Goal: Task Accomplishment & Management: Use online tool/utility

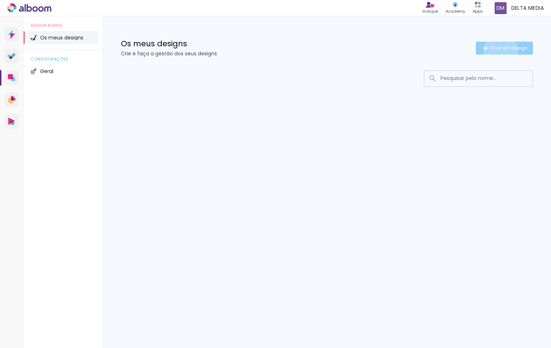
click at [500, 50] on span "Criar um design" at bounding box center [509, 48] width 38 height 5
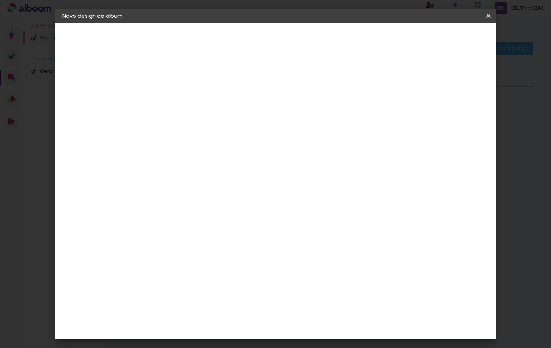
click at [181, 92] on input at bounding box center [181, 96] width 0 height 11
type input "teste ambum"
type paper-input "teste ambum"
click at [85, 89] on iron-pages "Fornecedor A escolher fornecedor..." at bounding box center [101, 89] width 79 height 14
click at [0, 0] on slot "Avançar" at bounding box center [0, 0] width 0 height 0
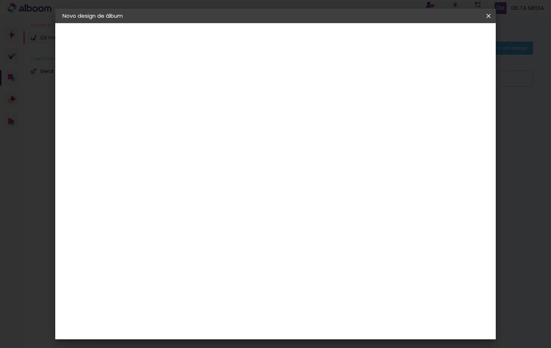
click at [0, 0] on slot "Tamanho Livre" at bounding box center [0, 0] width 0 height 0
click at [198, 113] on input "text" at bounding box center [181, 115] width 36 height 9
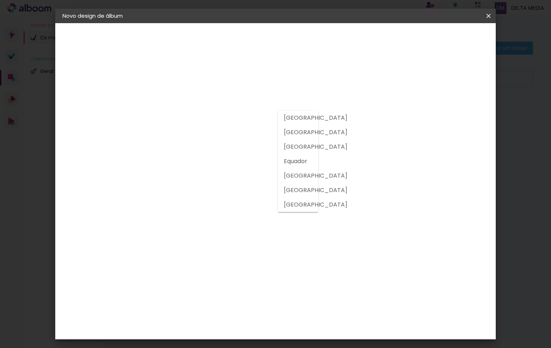
click at [0, 0] on slot "[GEOGRAPHIC_DATA]" at bounding box center [0, 0] width 0 height 0
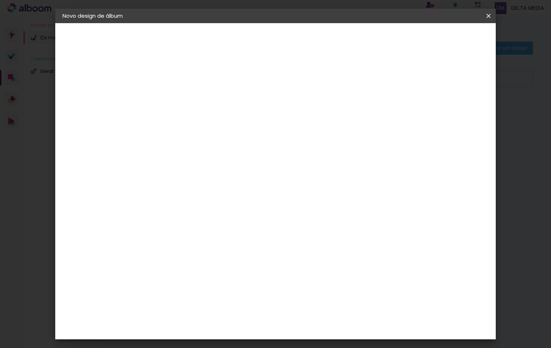
click at [223, 164] on div "DreambooksPro" at bounding box center [199, 163] width 47 height 6
click at [200, 139] on input at bounding box center [192, 137] width 58 height 9
click at [198, 190] on div "Floricolor" at bounding box center [189, 190] width 27 height 6
click at [0, 0] on slot "Tamanho Livre" at bounding box center [0, 0] width 0 height 0
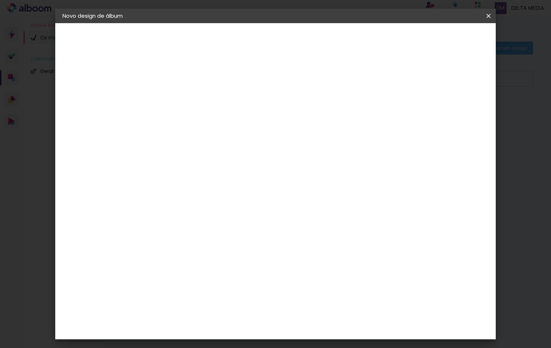
click at [191, 137] on input at bounding box center [192, 137] width 58 height 9
click at [188, 166] on div "DreambooksPro" at bounding box center [199, 163] width 47 height 6
click at [185, 112] on input "[GEOGRAPHIC_DATA]" at bounding box center [189, 115] width 52 height 9
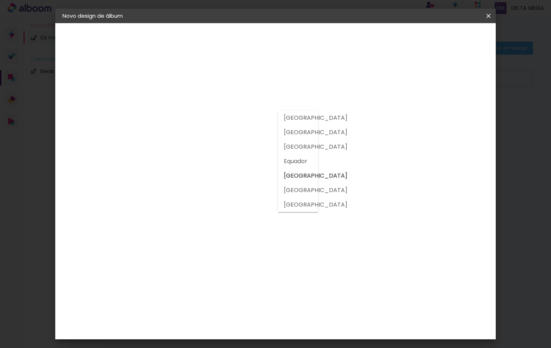
click at [0, 0] on slot "[GEOGRAPHIC_DATA]" at bounding box center [0, 0] width 0 height 0
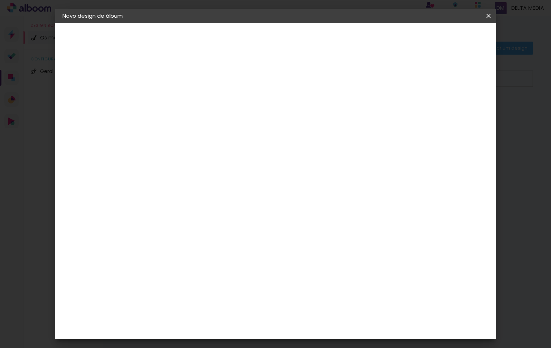
click at [205, 115] on input "[GEOGRAPHIC_DATA]" at bounding box center [189, 115] width 53 height 9
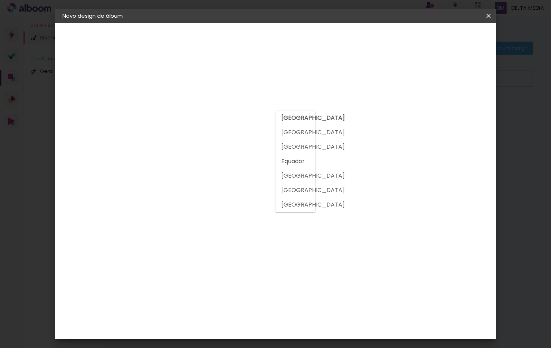
click at [0, 0] on slot "[GEOGRAPHIC_DATA]" at bounding box center [0, 0] width 0 height 0
type input "[GEOGRAPHIC_DATA]"
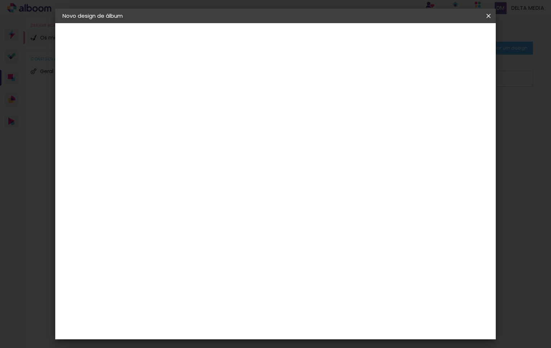
scroll to position [1662, 0]
click at [180, 314] on div "Shekinah" at bounding box center [189, 317] width 26 height 6
click at [201, 314] on div "Shekinah" at bounding box center [189, 317] width 26 height 6
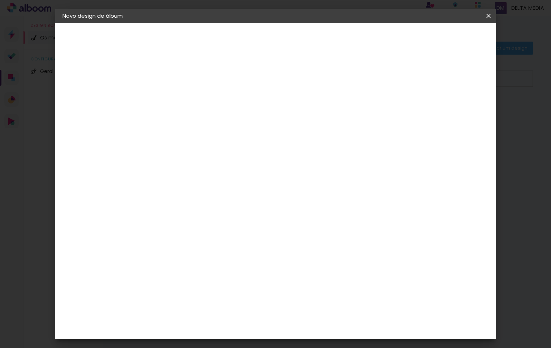
drag, startPoint x: 259, startPoint y: 167, endPoint x: 359, endPoint y: 144, distance: 103.0
click at [288, 150] on div "Sugerir um laboratório" at bounding box center [272, 151] width 32 height 12
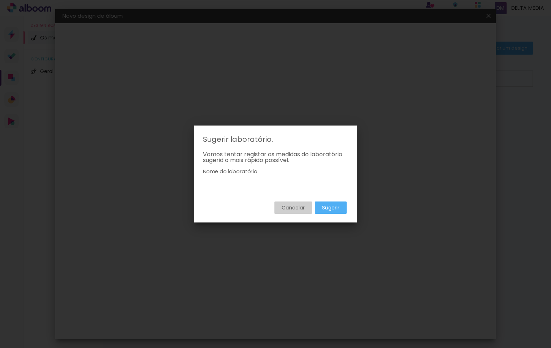
click at [0, 0] on slot "Cancelar" at bounding box center [0, 0] width 0 height 0
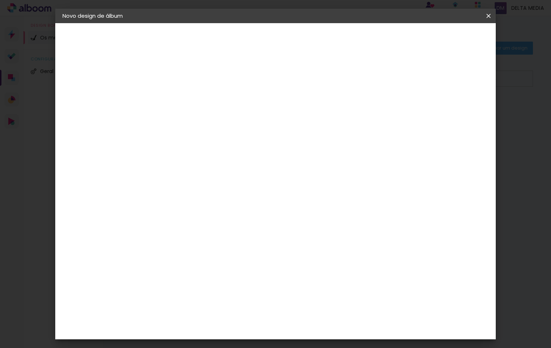
click at [0, 0] on slot "Tamanho Livre" at bounding box center [0, 0] width 0 height 0
click at [303, 34] on paper-button "Avançar" at bounding box center [285, 38] width 35 height 12
click at [163, 197] on input "30" at bounding box center [157, 198] width 19 height 11
type input "5"
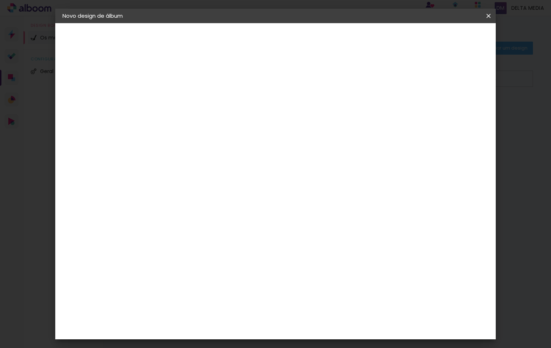
type input "30"
click at [253, 109] on span "30" at bounding box center [252, 113] width 12 height 11
click at [252, 116] on span "30" at bounding box center [252, 113] width 12 height 11
drag, startPoint x: 257, startPoint y: 114, endPoint x: 235, endPoint y: 112, distance: 22.5
click at [235, 112] on div "30 cm" at bounding box center [257, 113] width 128 height 18
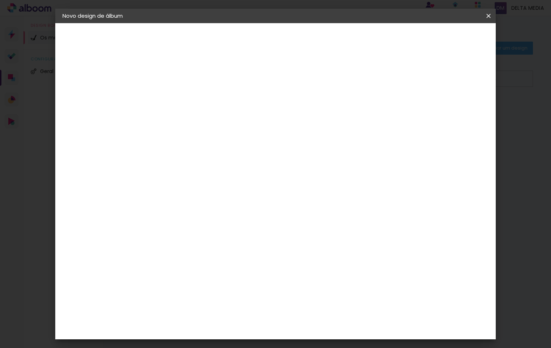
click at [251, 116] on span "30" at bounding box center [252, 113] width 12 height 11
click at [321, 285] on input "60" at bounding box center [315, 286] width 19 height 11
click at [319, 321] on input "60" at bounding box center [315, 323] width 19 height 11
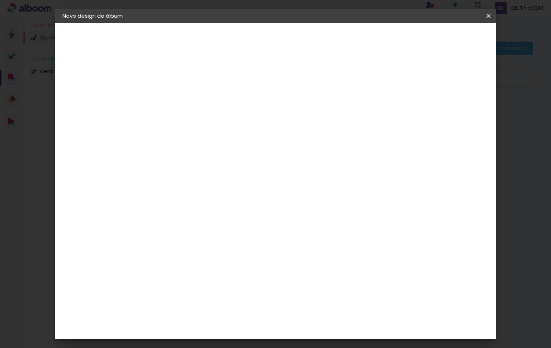
click at [319, 321] on input "60" at bounding box center [315, 323] width 19 height 11
type input "50"
type paper-input "50"
click at [462, 94] on div "25 cm cm cm mm A maioria dos laboratórios sugere 5mm de margem." at bounding box center [305, 65] width 312 height 58
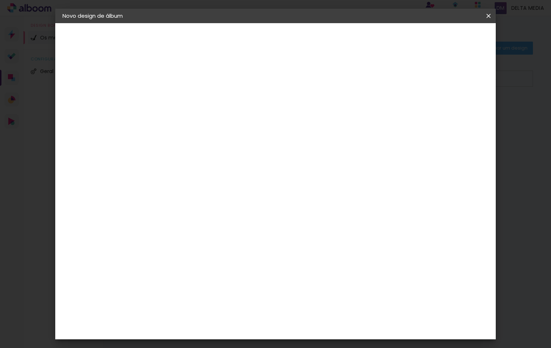
scroll to position [0, 0]
click at [404, 83] on div at bounding box center [400, 83] width 7 height 7
type paper-checkbox "on"
click at [444, 38] on span "Iniciar design" at bounding box center [427, 38] width 33 height 5
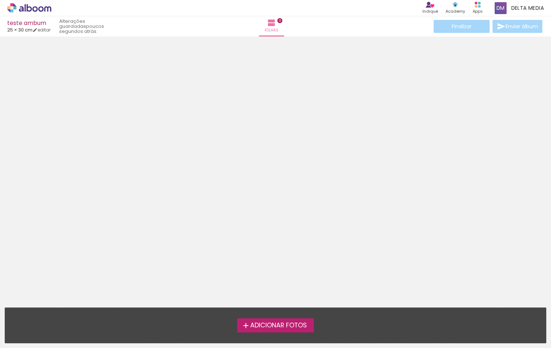
scroll to position [23, 0]
click at [267, 323] on span "Adicionar Fotos" at bounding box center [278, 325] width 57 height 7
click at [0, 0] on input "file" at bounding box center [0, 0] width 0 height 0
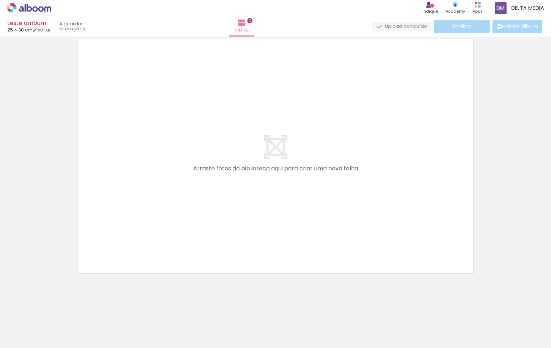
scroll to position [9, 0]
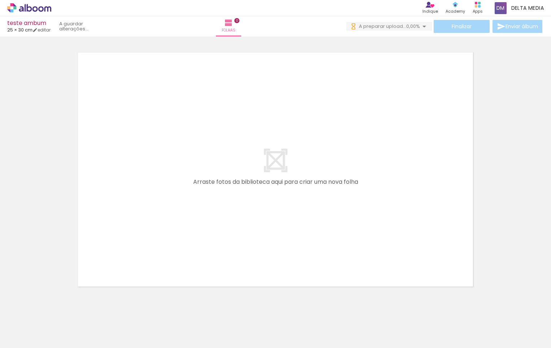
click at [74, 331] on div at bounding box center [72, 323] width 24 height 36
click at [67, 326] on div at bounding box center [72, 323] width 24 height 36
click at [69, 325] on div at bounding box center [72, 323] width 24 height 36
click at [115, 325] on div at bounding box center [113, 323] width 24 height 36
click at [70, 326] on div at bounding box center [72, 323] width 24 height 36
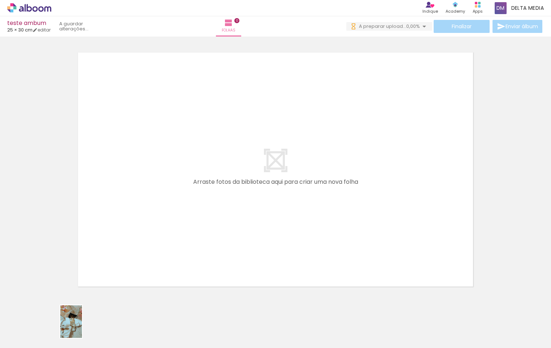
drag, startPoint x: 73, startPoint y: 327, endPoint x: 82, endPoint y: 327, distance: 8.7
click at [82, 327] on div at bounding box center [72, 323] width 24 height 36
click at [120, 325] on div at bounding box center [113, 323] width 24 height 36
click at [71, 325] on div at bounding box center [72, 323] width 24 height 36
click at [198, 327] on div at bounding box center [194, 323] width 36 height 24
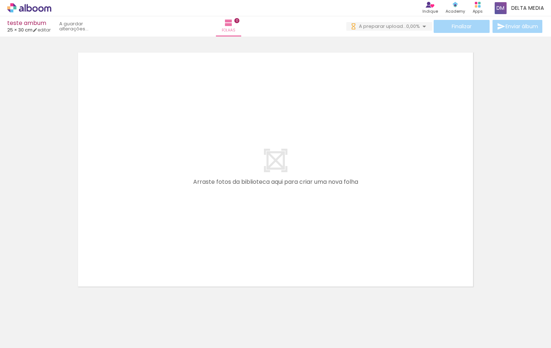
click at [68, 330] on div at bounding box center [72, 323] width 24 height 36
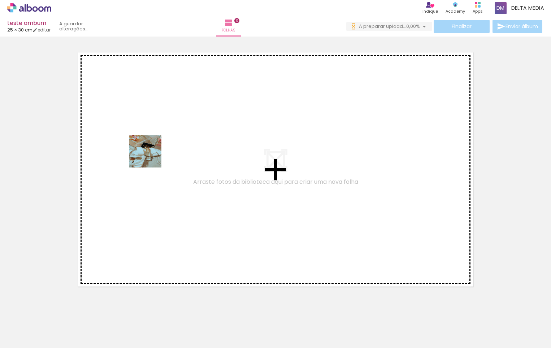
drag, startPoint x: 74, startPoint y: 330, endPoint x: 151, endPoint y: 156, distance: 189.9
click at [151, 156] on quentale-workspace at bounding box center [275, 174] width 551 height 348
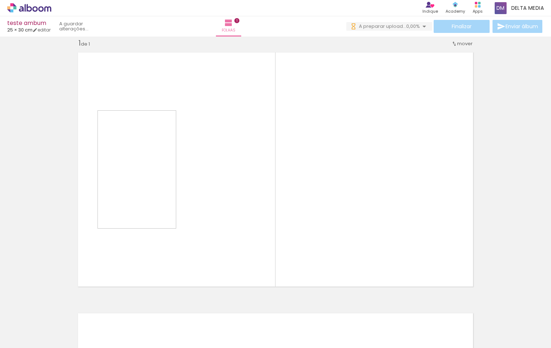
scroll to position [9, 0]
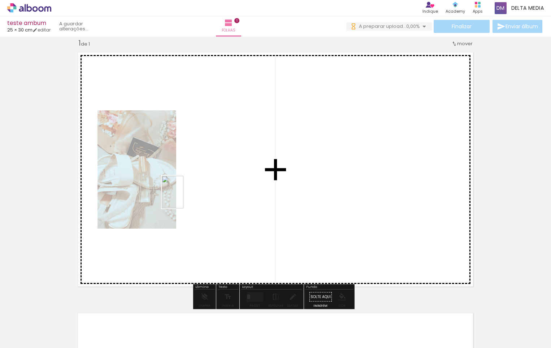
drag, startPoint x: 172, startPoint y: 208, endPoint x: 184, endPoint y: 197, distance: 16.4
click at [184, 197] on quentale-workspace at bounding box center [275, 174] width 551 height 348
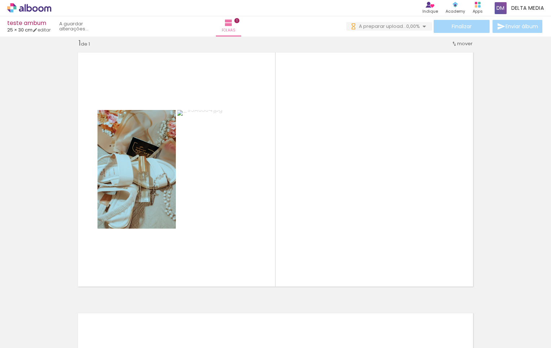
scroll to position [0, 566]
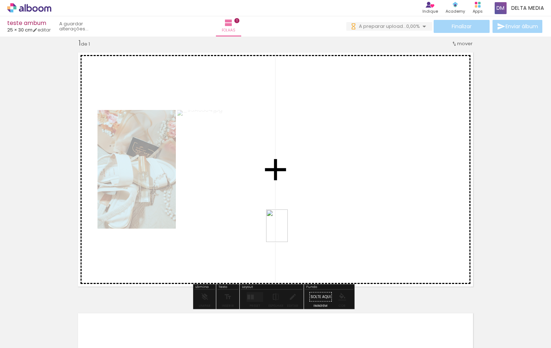
drag, startPoint x: 245, startPoint y: 326, endPoint x: 288, endPoint y: 231, distance: 104.4
click at [288, 231] on quentale-workspace at bounding box center [275, 174] width 551 height 348
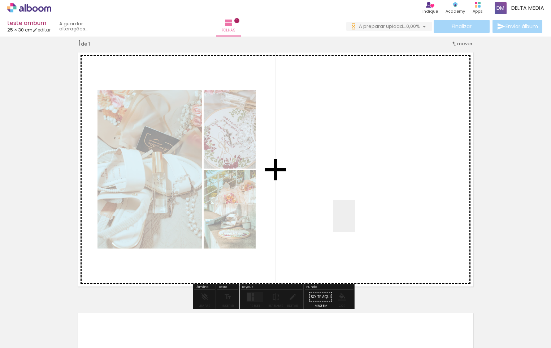
drag, startPoint x: 274, startPoint y: 336, endPoint x: 355, endPoint y: 221, distance: 141.0
click at [355, 221] on quentale-workspace at bounding box center [275, 174] width 551 height 348
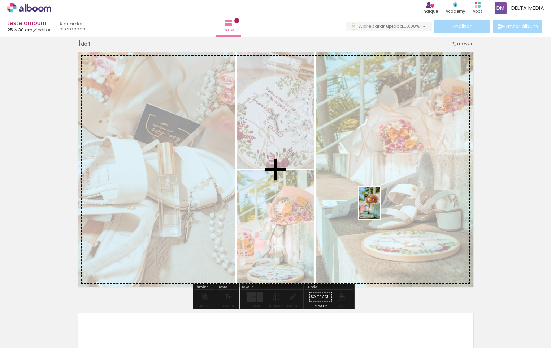
drag, startPoint x: 319, startPoint y: 329, endPoint x: 380, endPoint y: 208, distance: 136.2
click at [380, 208] on quentale-workspace at bounding box center [275, 174] width 551 height 348
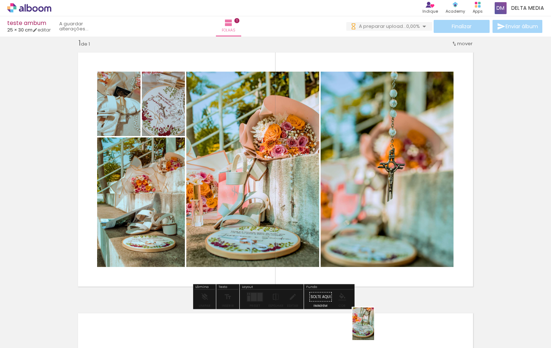
drag, startPoint x: 379, startPoint y: 281, endPoint x: 374, endPoint y: 329, distance: 48.3
click at [368, 329] on div at bounding box center [356, 323] width 24 height 36
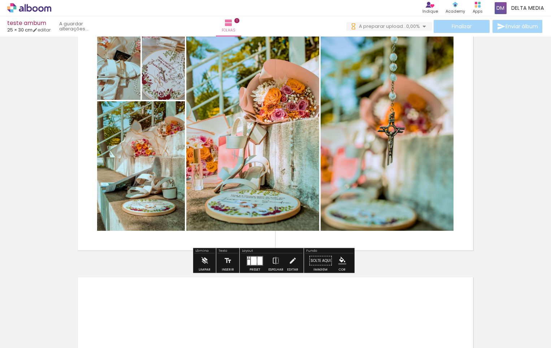
click at [258, 260] on div at bounding box center [260, 260] width 5 height 8
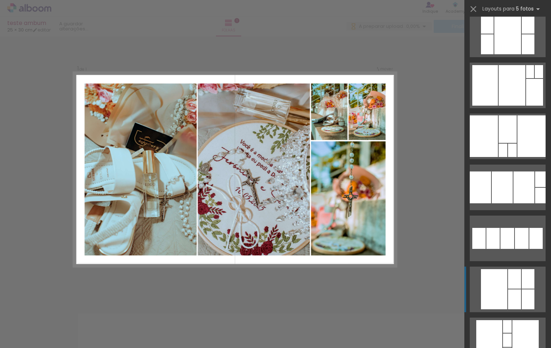
scroll to position [217, 0]
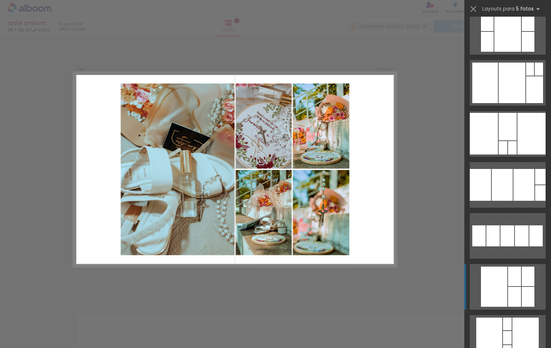
click at [505, 268] on div at bounding box center [494, 286] width 26 height 40
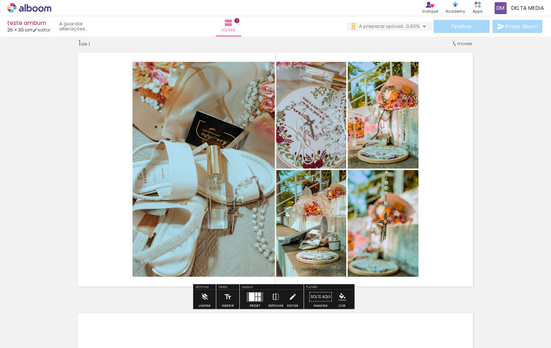
click at [181, 105] on quentale-photo at bounding box center [204, 169] width 142 height 215
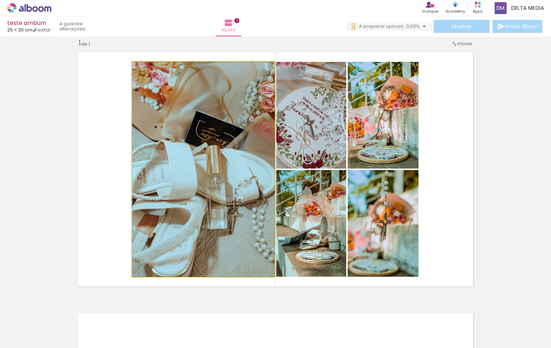
drag, startPoint x: 193, startPoint y: 113, endPoint x: 165, endPoint y: 112, distance: 28.2
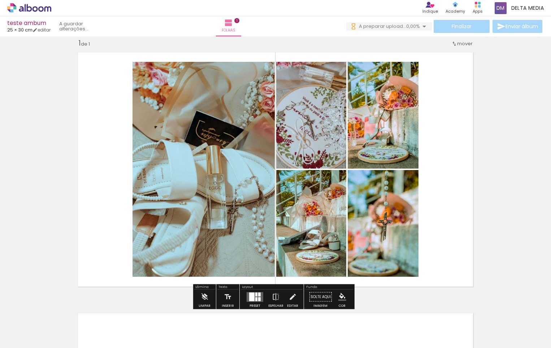
click at [169, 115] on quentale-photo at bounding box center [204, 169] width 142 height 215
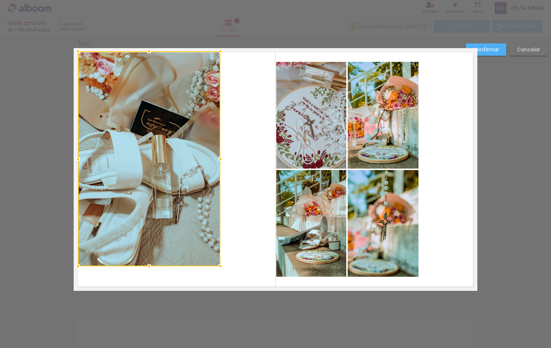
drag, startPoint x: 189, startPoint y: 129, endPoint x: 134, endPoint y: 118, distance: 55.5
click at [134, 118] on div at bounding box center [149, 158] width 142 height 215
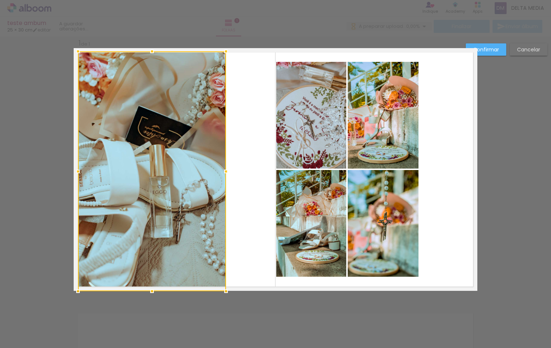
drag, startPoint x: 220, startPoint y: 266, endPoint x: 225, endPoint y: 286, distance: 21.4
click at [225, 286] on div at bounding box center [226, 291] width 14 height 14
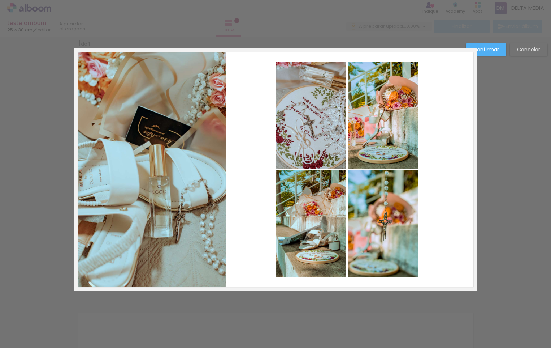
click at [185, 205] on quentale-photo at bounding box center [152, 170] width 148 height 239
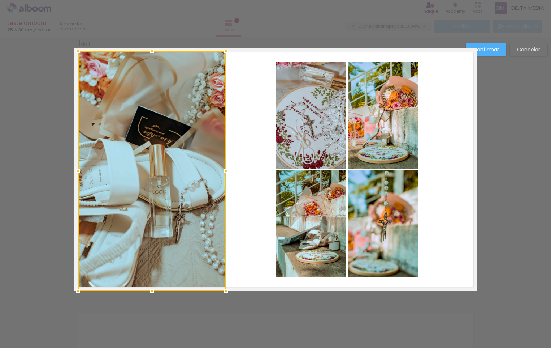
click at [185, 205] on div at bounding box center [152, 170] width 148 height 239
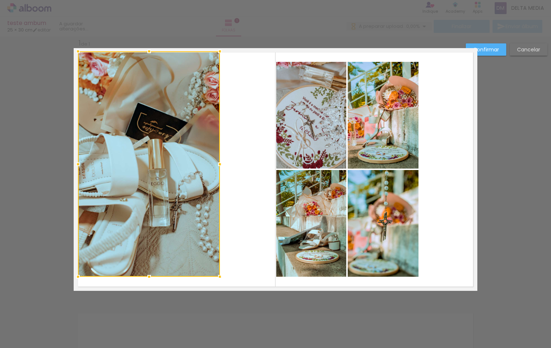
drag, startPoint x: 225, startPoint y: 290, endPoint x: 219, endPoint y: 281, distance: 11.5
click at [219, 281] on div at bounding box center [220, 276] width 14 height 14
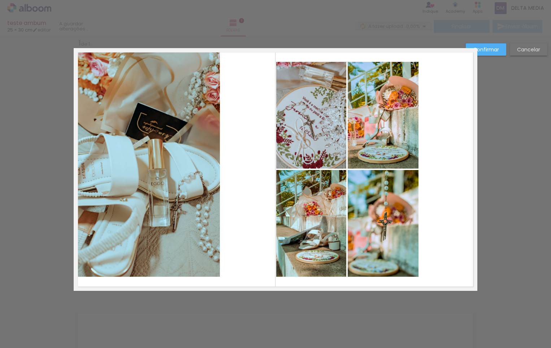
click at [301, 128] on quentale-photo at bounding box center [311, 115] width 70 height 107
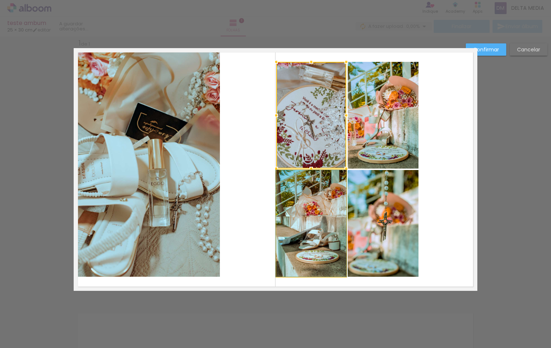
click at [281, 204] on quentale-photo at bounding box center [311, 223] width 70 height 107
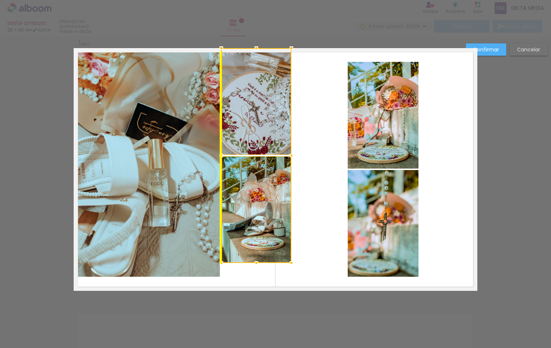
drag, startPoint x: 299, startPoint y: 210, endPoint x: 249, endPoint y: 189, distance: 54.3
click at [249, 189] on div at bounding box center [256, 155] width 70 height 215
click at [373, 126] on quentale-photo at bounding box center [383, 115] width 71 height 107
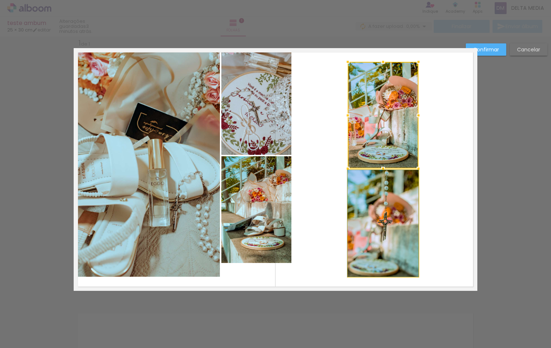
click at [381, 211] on quentale-photo at bounding box center [383, 223] width 71 height 107
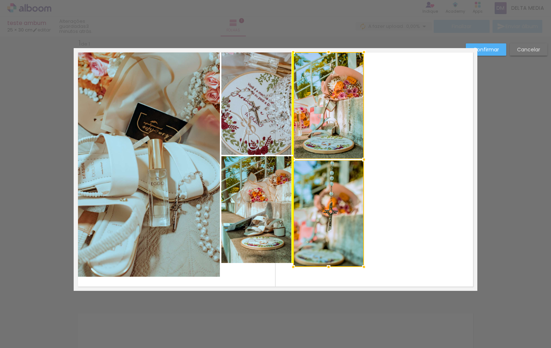
drag, startPoint x: 367, startPoint y: 220, endPoint x: 333, endPoint y: 225, distance: 33.9
click at [333, 216] on div at bounding box center [328, 159] width 71 height 215
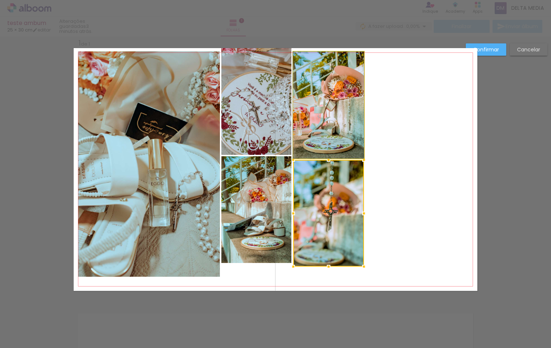
click at [326, 139] on quentale-photo at bounding box center [328, 105] width 71 height 107
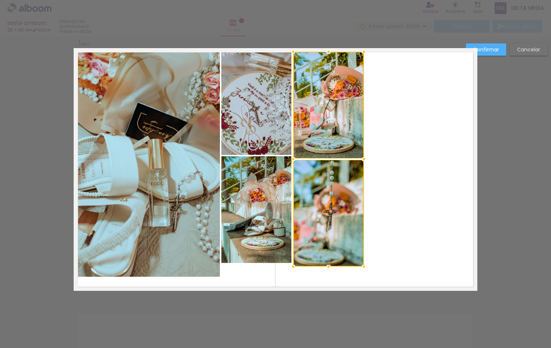
click at [409, 126] on quentale-layouter at bounding box center [276, 169] width 404 height 242
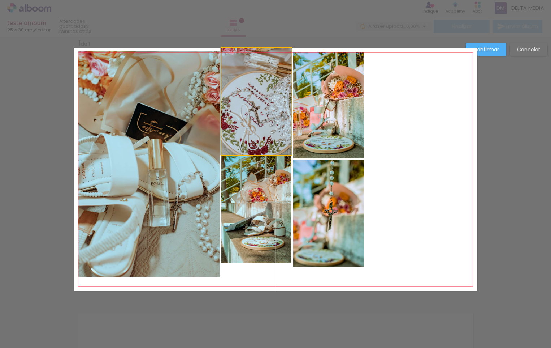
click at [252, 129] on quentale-photo at bounding box center [256, 101] width 70 height 107
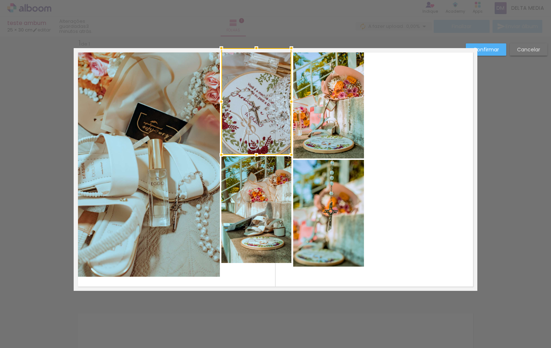
click at [332, 137] on quentale-photo at bounding box center [328, 105] width 71 height 107
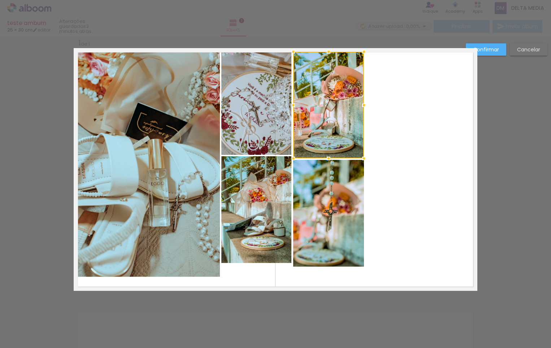
click at [318, 224] on quentale-photo at bounding box center [328, 213] width 71 height 107
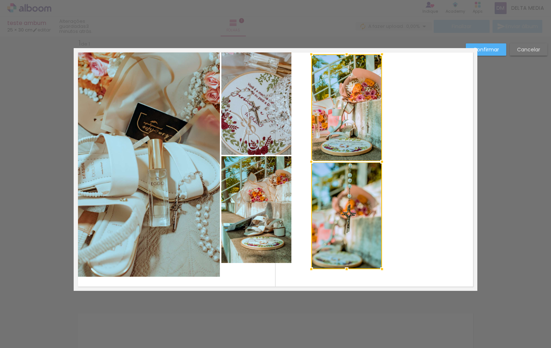
drag, startPoint x: 334, startPoint y: 225, endPoint x: 342, endPoint y: 226, distance: 8.4
click at [342, 226] on div at bounding box center [346, 161] width 71 height 215
click at [419, 137] on quentale-layouter at bounding box center [276, 169] width 404 height 242
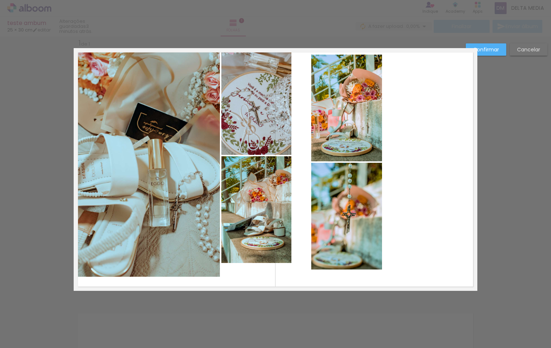
drag, startPoint x: 388, startPoint y: 122, endPoint x: 381, endPoint y: 144, distance: 22.4
click at [388, 125] on quentale-layouter at bounding box center [276, 169] width 404 height 242
click at [328, 129] on quentale-photo at bounding box center [346, 108] width 71 height 107
click at [341, 231] on quentale-photo at bounding box center [346, 216] width 71 height 107
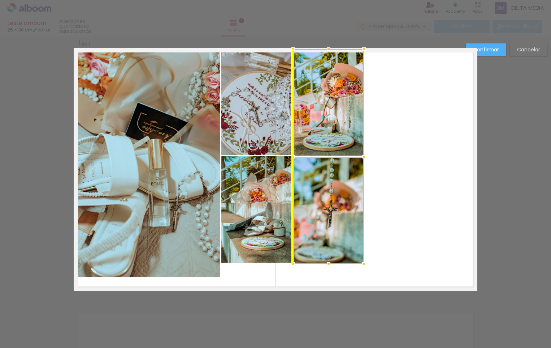
drag, startPoint x: 356, startPoint y: 231, endPoint x: 340, endPoint y: 225, distance: 17.1
click at [340, 225] on div at bounding box center [328, 156] width 71 height 215
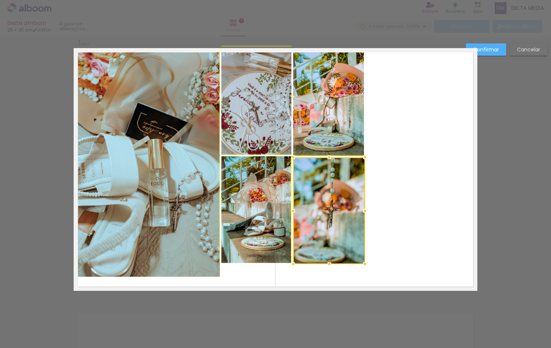
drag, startPoint x: 362, startPoint y: 264, endPoint x: 355, endPoint y: 262, distance: 6.8
click at [358, 262] on div at bounding box center [365, 263] width 14 height 14
click at [330, 128] on quentale-photo at bounding box center [328, 102] width 71 height 107
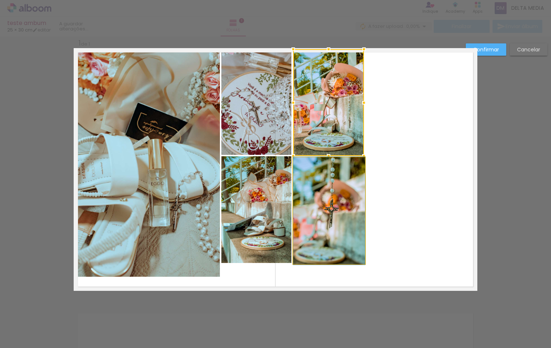
click at [341, 206] on quentale-photo at bounding box center [329, 210] width 72 height 107
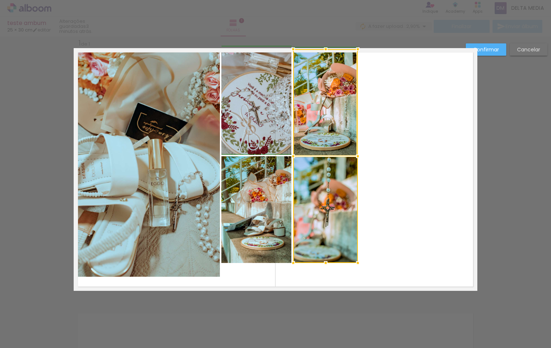
click at [363, 267] on album-spread "1 de 1" at bounding box center [276, 169] width 404 height 242
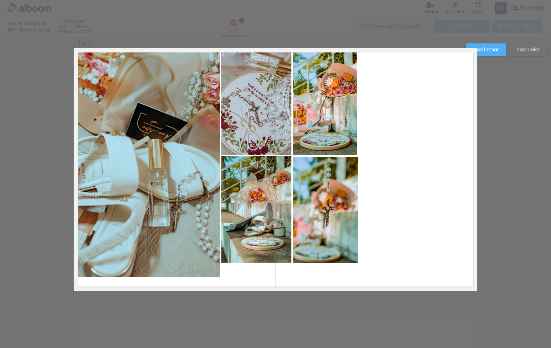
click at [424, 175] on quentale-layouter at bounding box center [276, 169] width 404 height 242
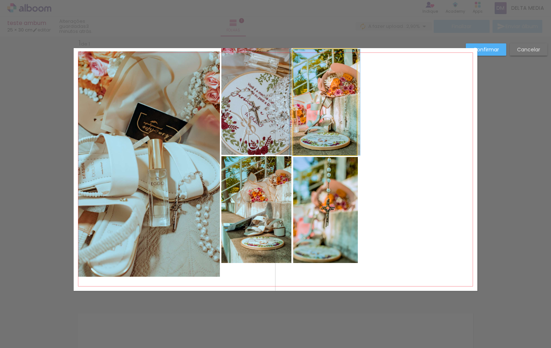
click at [318, 107] on quentale-photo at bounding box center [325, 102] width 64 height 106
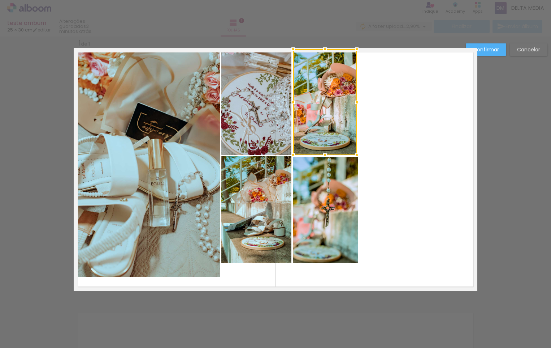
click at [263, 118] on quentale-photo at bounding box center [256, 101] width 70 height 107
click at [275, 196] on quentale-photo at bounding box center [256, 209] width 70 height 107
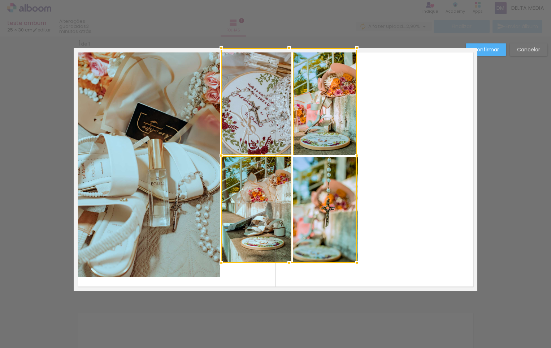
click at [320, 216] on div at bounding box center [288, 155] width 135 height 215
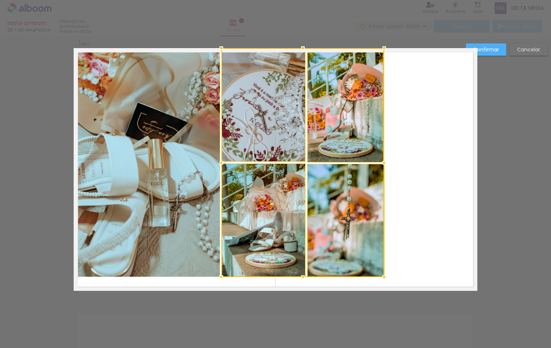
drag, startPoint x: 355, startPoint y: 265, endPoint x: 381, endPoint y: 279, distance: 29.3
click at [381, 279] on div at bounding box center [384, 276] width 14 height 14
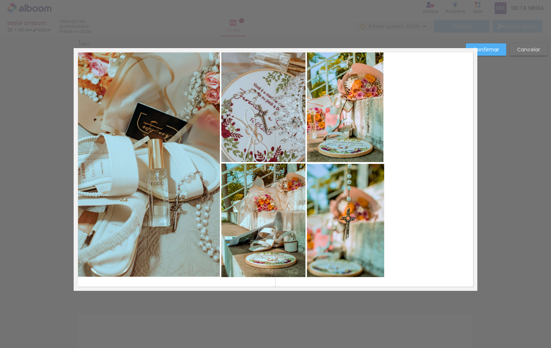
click at [362, 144] on quentale-photo at bounding box center [345, 105] width 77 height 113
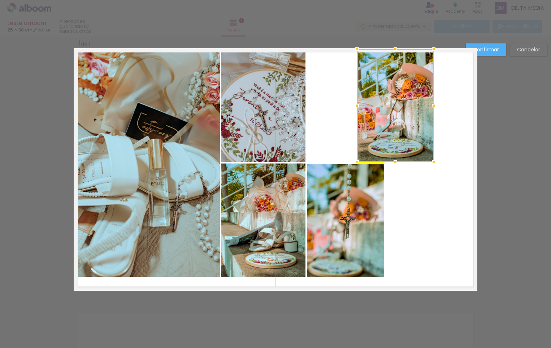
drag, startPoint x: 345, startPoint y: 114, endPoint x: 381, endPoint y: 111, distance: 36.2
click at [394, 114] on div at bounding box center [395, 105] width 77 height 113
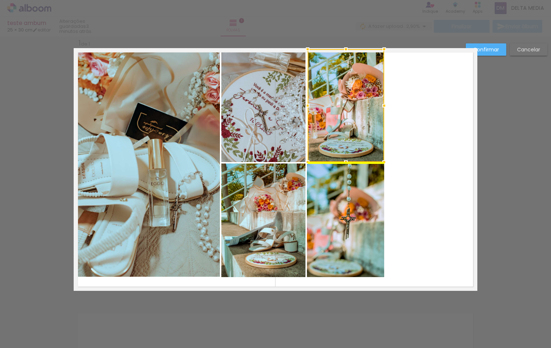
drag, startPoint x: 383, startPoint y: 111, endPoint x: 341, endPoint y: 108, distance: 41.6
click at [341, 108] on div at bounding box center [346, 105] width 77 height 113
click at [409, 117] on quentale-layouter at bounding box center [276, 169] width 404 height 242
drag, startPoint x: 472, startPoint y: 96, endPoint x: 484, endPoint y: 96, distance: 12.3
click at [482, 95] on div "Inserir folha 1 de 1 Confirmar Cancelar" at bounding box center [275, 296] width 551 height 538
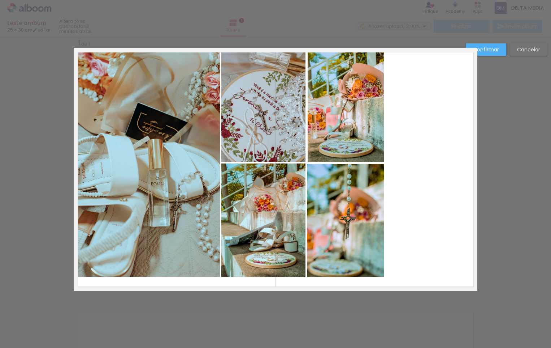
click at [508, 102] on div "Confirmar Cancelar" at bounding box center [275, 296] width 551 height 538
click at [67, 36] on div at bounding box center [275, 18] width 551 height 36
click at [155, 25] on div at bounding box center [275, 18] width 551 height 36
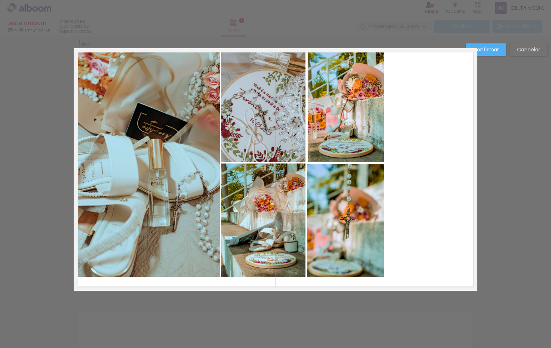
click at [515, 66] on div "Confirmar Cancelar" at bounding box center [275, 296] width 551 height 538
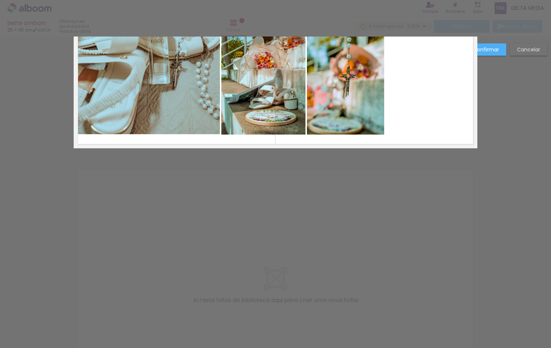
scroll to position [0, 0]
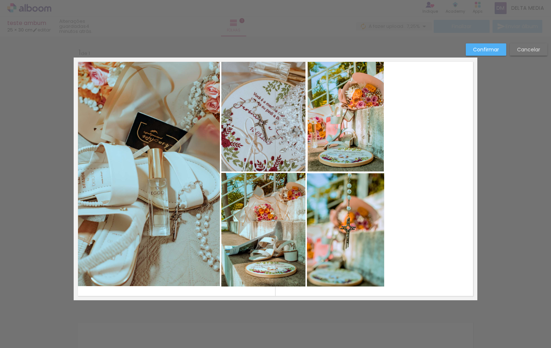
click at [0, 0] on slot "Confirmar" at bounding box center [0, 0] width 0 height 0
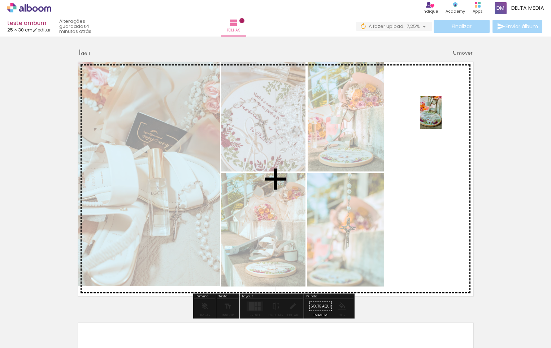
drag, startPoint x: 362, startPoint y: 323, endPoint x: 442, endPoint y: 118, distance: 220.0
click at [442, 118] on quentale-workspace at bounding box center [275, 174] width 551 height 348
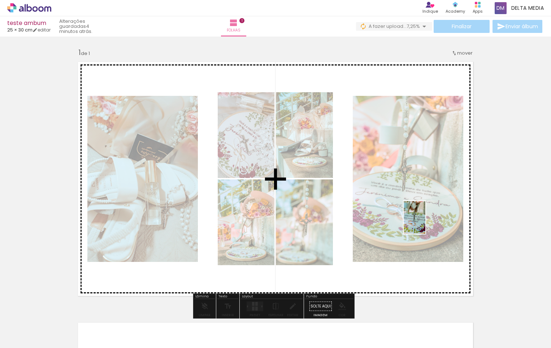
drag, startPoint x: 403, startPoint y: 326, endPoint x: 427, endPoint y: 221, distance: 107.0
click at [426, 221] on quentale-workspace at bounding box center [275, 174] width 551 height 348
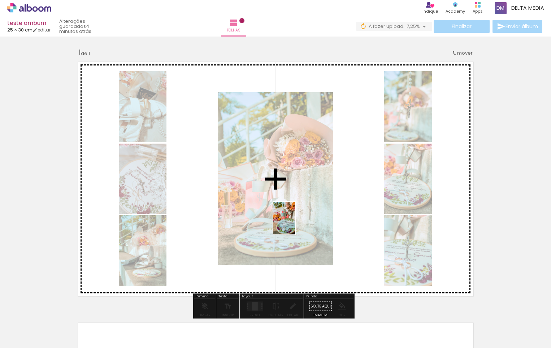
drag, startPoint x: 436, startPoint y: 334, endPoint x: 295, endPoint y: 223, distance: 179.3
click at [295, 223] on quentale-workspace at bounding box center [275, 174] width 551 height 348
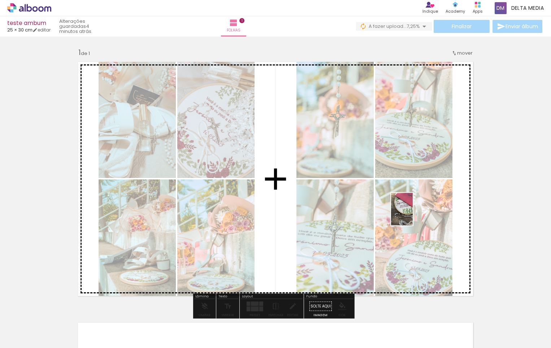
drag, startPoint x: 482, startPoint y: 333, endPoint x: 413, endPoint y: 214, distance: 137.9
click at [413, 214] on quentale-workspace at bounding box center [275, 174] width 551 height 348
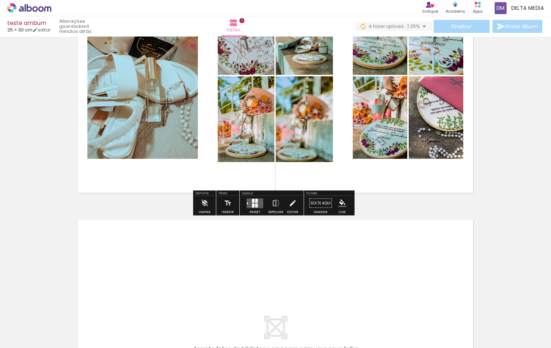
scroll to position [108, 0]
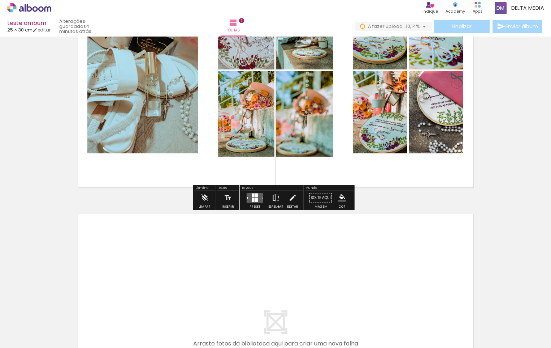
click at [273, 196] on iron-icon at bounding box center [276, 197] width 8 height 14
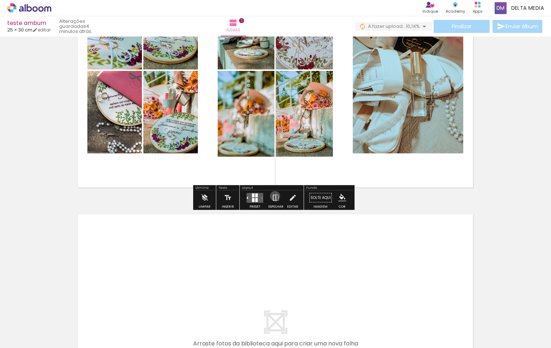
click at [273, 196] on iron-icon at bounding box center [276, 197] width 8 height 14
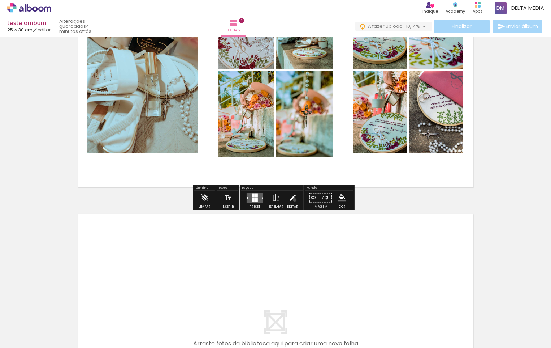
click at [293, 200] on iron-icon at bounding box center [293, 197] width 8 height 14
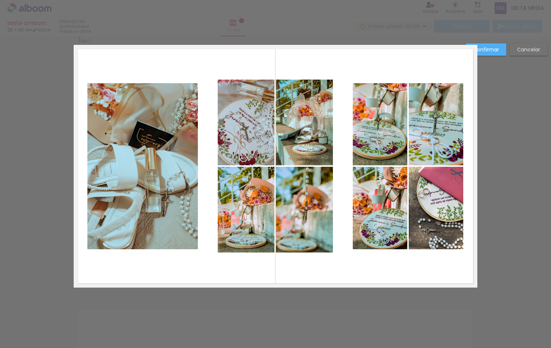
scroll to position [9, 0]
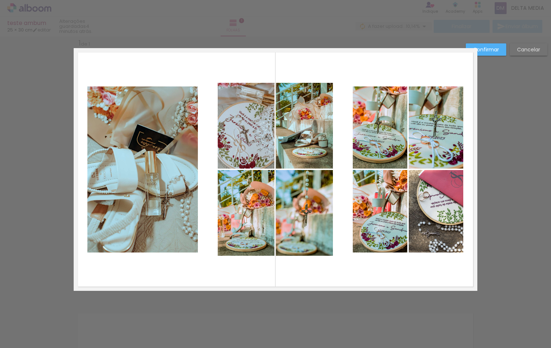
click at [0, 0] on slot "Confirmar" at bounding box center [0, 0] width 0 height 0
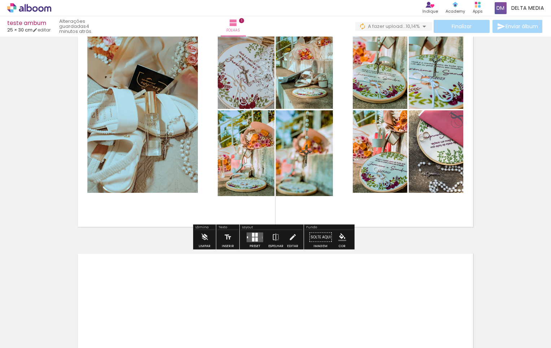
scroll to position [82, 0]
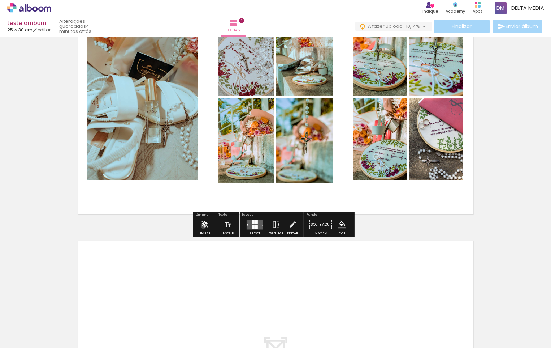
click at [203, 226] on iron-icon at bounding box center [204, 224] width 8 height 14
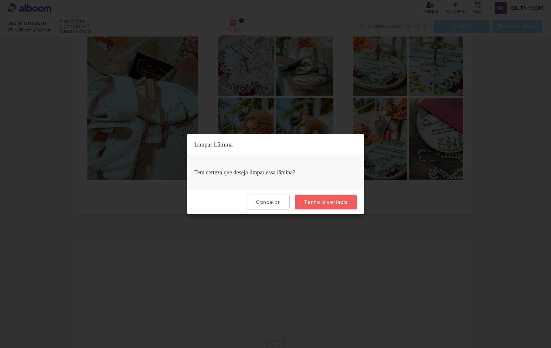
click at [0, 0] on slot "Cancelar" at bounding box center [0, 0] width 0 height 0
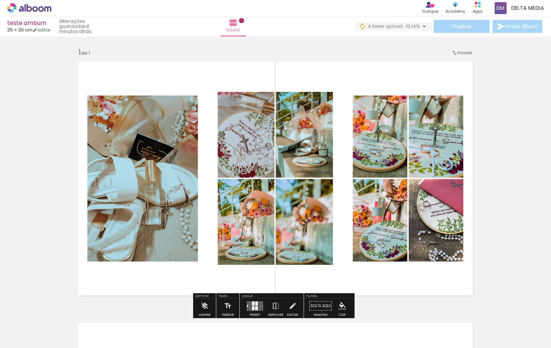
scroll to position [0, 0]
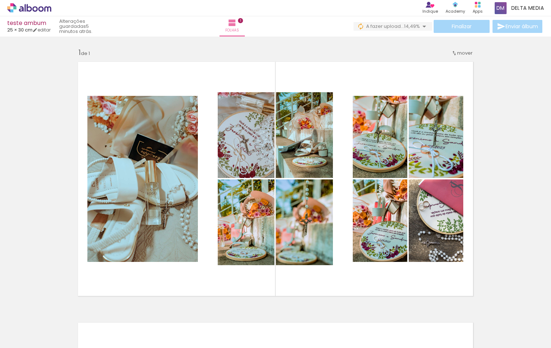
click at [421, 25] on iron-icon at bounding box center [424, 26] width 9 height 9
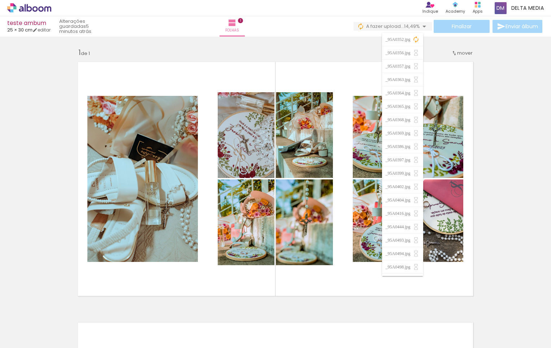
click at [421, 25] on iron-icon at bounding box center [424, 26] width 9 height 9
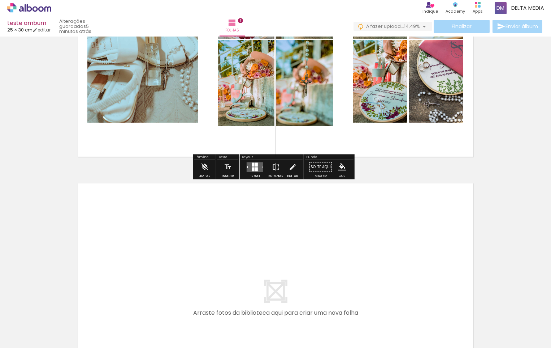
scroll to position [144, 0]
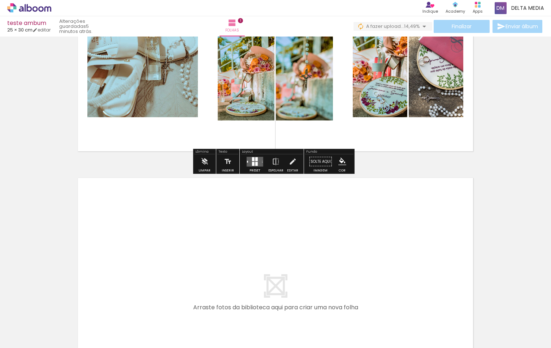
click at [205, 325] on div at bounding box center [194, 323] width 24 height 36
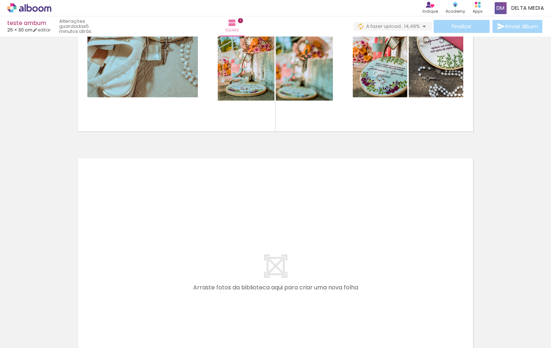
scroll to position [217, 0]
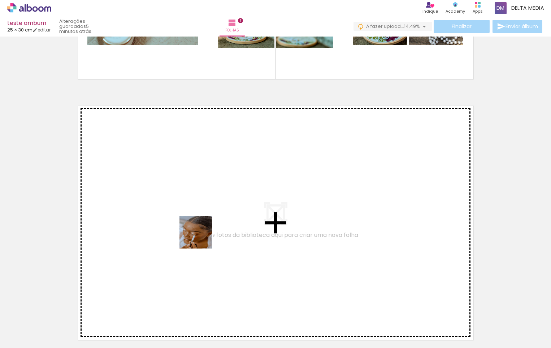
drag, startPoint x: 193, startPoint y: 325, endPoint x: 201, endPoint y: 237, distance: 88.1
click at [201, 237] on quentale-workspace at bounding box center [275, 174] width 551 height 348
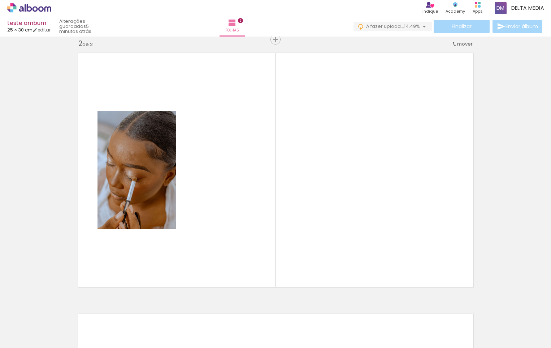
scroll to position [270, 0]
drag, startPoint x: 172, startPoint y: 290, endPoint x: 170, endPoint y: 257, distance: 33.6
click at [230, 200] on quentale-workspace at bounding box center [275, 174] width 551 height 348
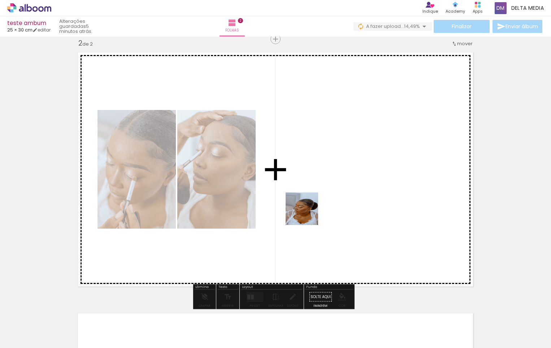
drag, startPoint x: 115, startPoint y: 329, endPoint x: 314, endPoint y: 210, distance: 231.8
click at [314, 210] on quentale-workspace at bounding box center [275, 174] width 551 height 348
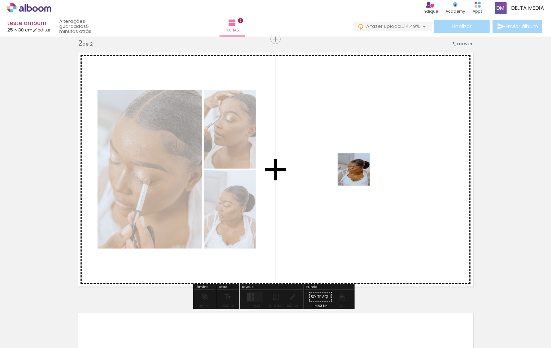
drag, startPoint x: 78, startPoint y: 322, endPoint x: 383, endPoint y: 162, distance: 344.3
click at [383, 162] on quentale-workspace at bounding box center [275, 174] width 551 height 348
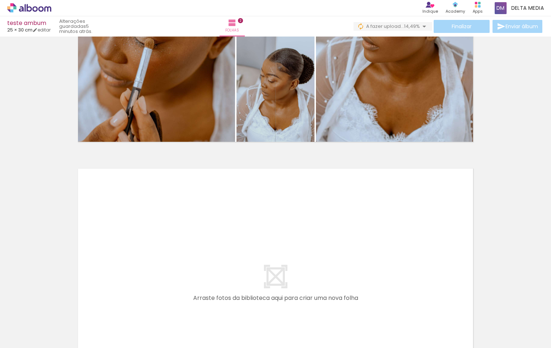
scroll to position [0, 308]
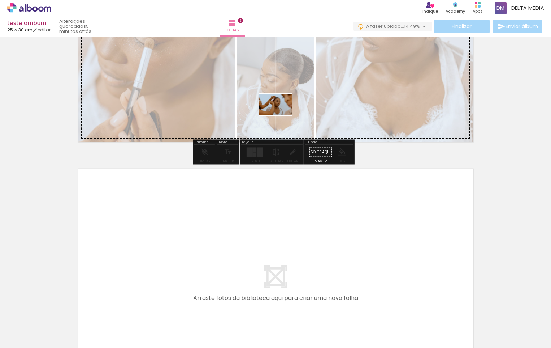
drag, startPoint x: 167, startPoint y: 331, endPoint x: 281, endPoint y: 115, distance: 244.0
click at [281, 115] on quentale-workspace at bounding box center [275, 174] width 551 height 348
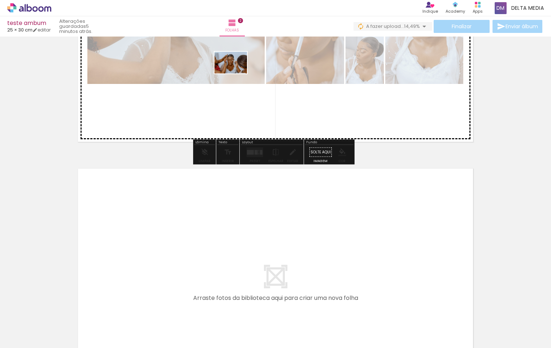
drag, startPoint x: 90, startPoint y: 329, endPoint x: 191, endPoint y: 228, distance: 143.3
click at [236, 74] on quentale-workspace at bounding box center [275, 174] width 551 height 348
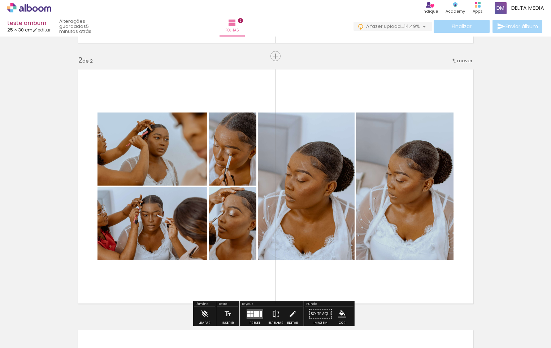
scroll to position [270, 0]
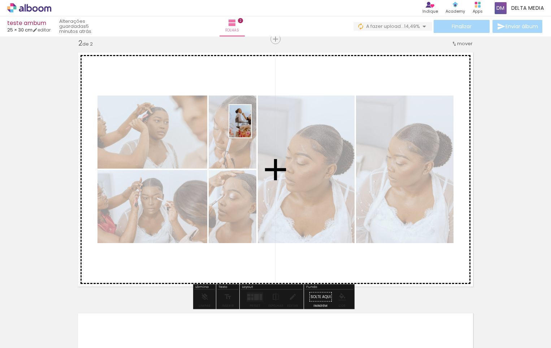
drag, startPoint x: 56, startPoint y: 322, endPoint x: 251, endPoint y: 128, distance: 275.1
click at [251, 128] on quentale-workspace at bounding box center [275, 174] width 551 height 348
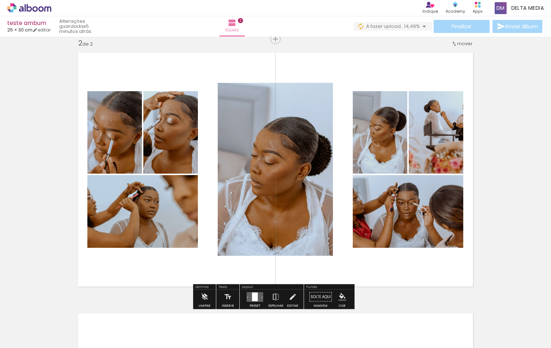
click at [493, 148] on div "Inserir folha 1 de 2 Inserir folha 2 de 2" at bounding box center [275, 160] width 551 height 782
click at [340, 119] on quentale-layouter at bounding box center [276, 169] width 404 height 242
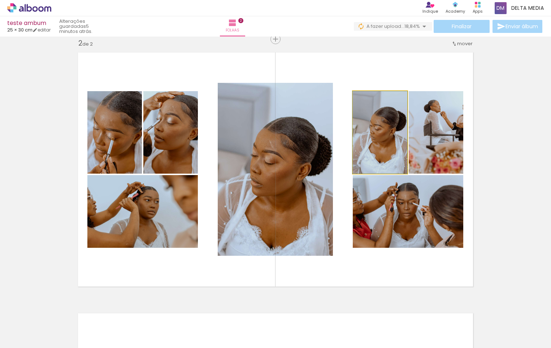
click at [376, 147] on quentale-photo at bounding box center [380, 132] width 55 height 82
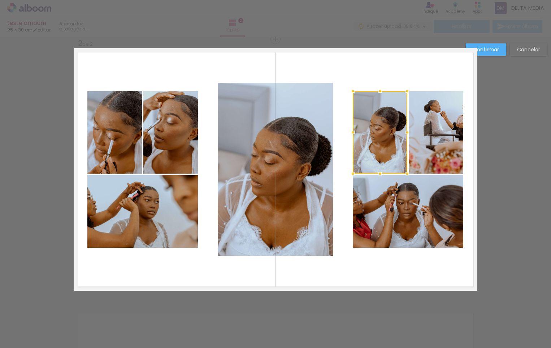
click at [425, 124] on quentale-photo at bounding box center [436, 132] width 55 height 82
click at [389, 225] on quentale-photo at bounding box center [408, 211] width 111 height 73
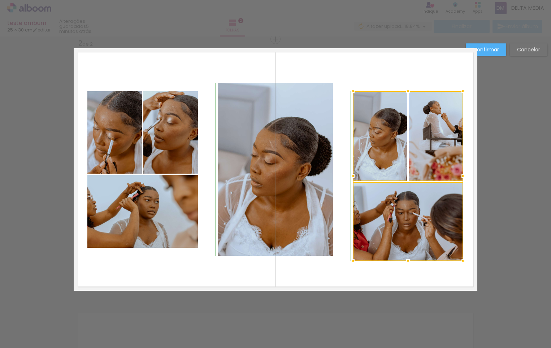
drag, startPoint x: 407, startPoint y: 250, endPoint x: 408, endPoint y: 266, distance: 16.3
click at [408, 266] on div at bounding box center [408, 261] width 14 height 14
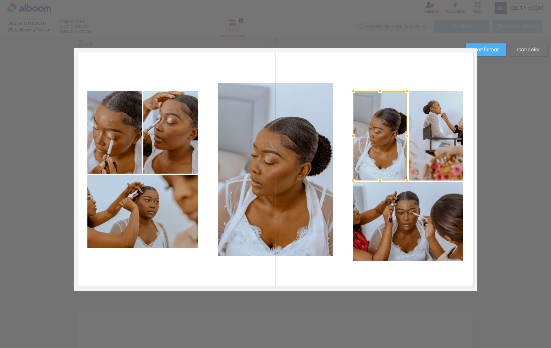
click at [417, 120] on quentale-photo at bounding box center [436, 135] width 55 height 89
click at [401, 219] on quentale-photo at bounding box center [408, 221] width 111 height 79
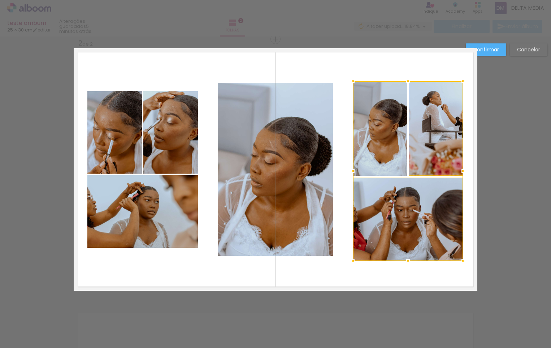
drag, startPoint x: 404, startPoint y: 92, endPoint x: 407, endPoint y: 82, distance: 10.6
click at [407, 82] on div at bounding box center [408, 81] width 14 height 14
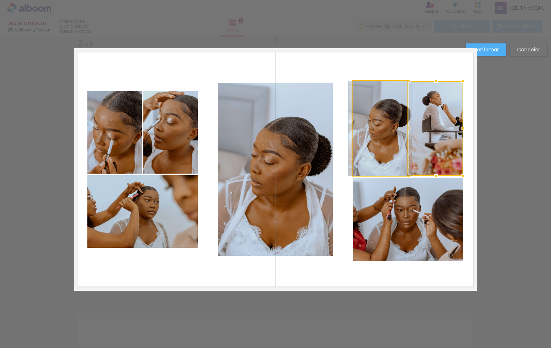
click at [364, 147] on quentale-photo at bounding box center [380, 128] width 55 height 95
click at [364, 218] on quentale-photo at bounding box center [408, 218] width 111 height 83
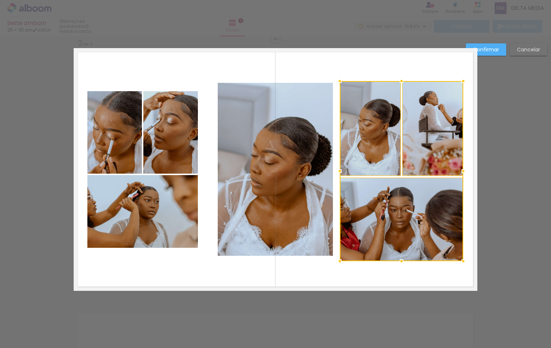
drag, startPoint x: 350, startPoint y: 170, endPoint x: 337, endPoint y: 172, distance: 13.2
click at [337, 172] on div at bounding box center [340, 171] width 14 height 14
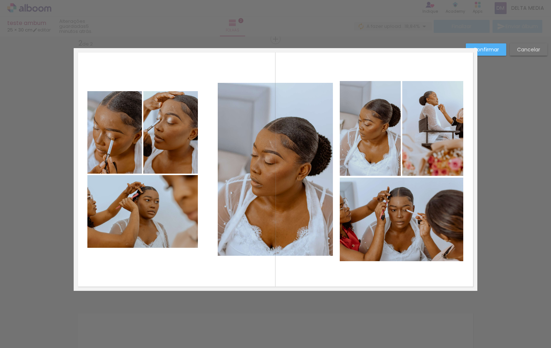
click at [117, 125] on quentale-photo at bounding box center [114, 132] width 55 height 82
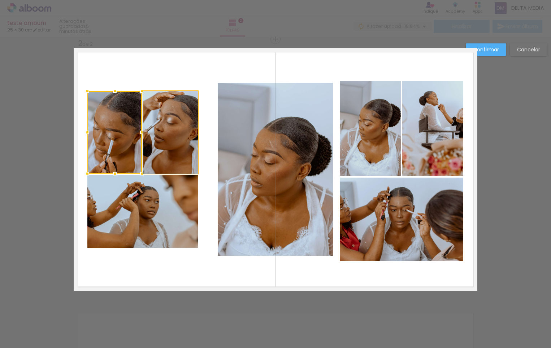
click at [168, 126] on quentale-photo at bounding box center [170, 132] width 55 height 82
click at [146, 221] on quentale-photo at bounding box center [142, 211] width 111 height 73
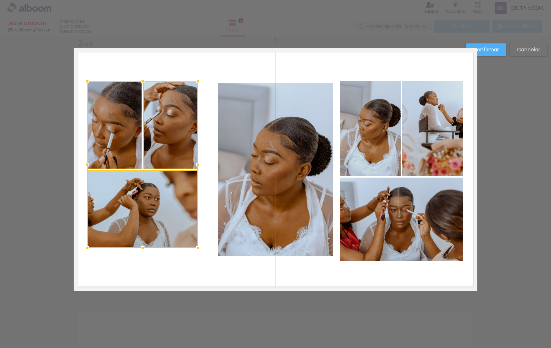
drag, startPoint x: 141, startPoint y: 93, endPoint x: 142, endPoint y: 83, distance: 9.9
click at [142, 83] on div at bounding box center [142, 81] width 14 height 14
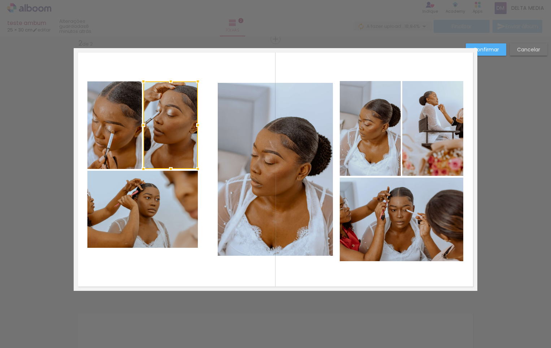
drag, startPoint x: 147, startPoint y: 223, endPoint x: 143, endPoint y: 181, distance: 41.8
click at [147, 223] on quentale-photo at bounding box center [142, 209] width 111 height 77
click at [124, 152] on div at bounding box center [142, 164] width 111 height 166
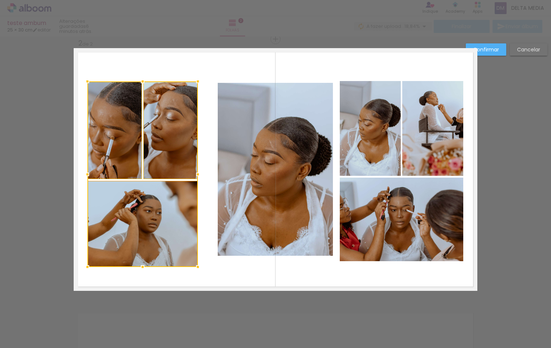
drag, startPoint x: 142, startPoint y: 249, endPoint x: 154, endPoint y: 254, distance: 13.2
click at [144, 269] on div at bounding box center [142, 266] width 14 height 14
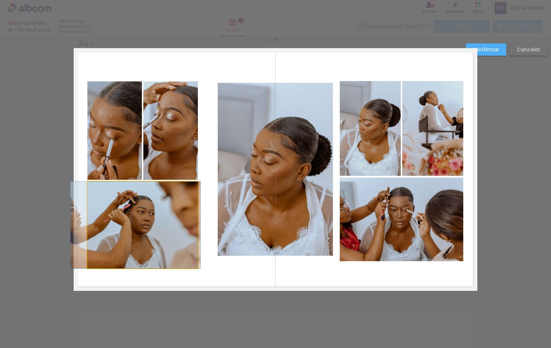
drag, startPoint x: 171, startPoint y: 221, endPoint x: 163, endPoint y: 193, distance: 29.5
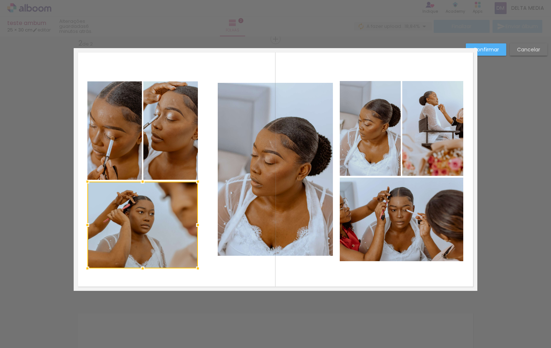
click at [156, 144] on quentale-photo at bounding box center [170, 130] width 55 height 98
click at [113, 141] on div at bounding box center [142, 174] width 111 height 187
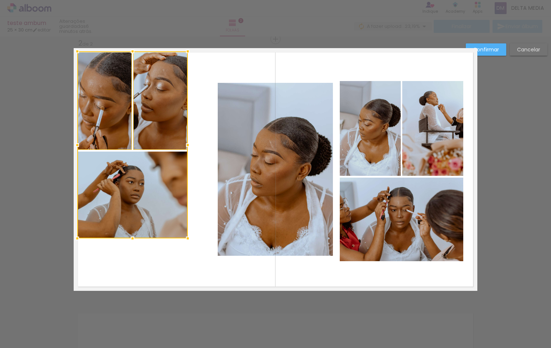
drag, startPoint x: 157, startPoint y: 243, endPoint x: 148, endPoint y: 213, distance: 31.8
click at [147, 213] on div at bounding box center [132, 144] width 111 height 187
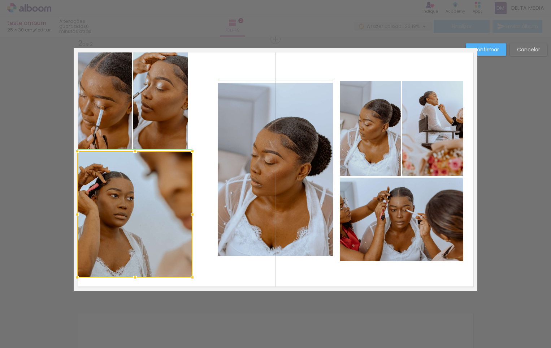
drag, startPoint x: 184, startPoint y: 238, endPoint x: 186, endPoint y: 262, distance: 24.3
click at [189, 278] on div at bounding box center [192, 277] width 14 height 14
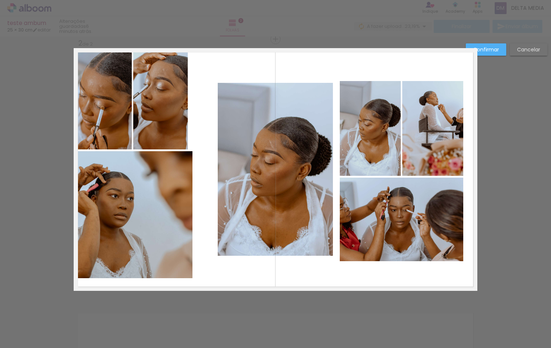
click at [146, 216] on quentale-photo at bounding box center [134, 214] width 115 height 127
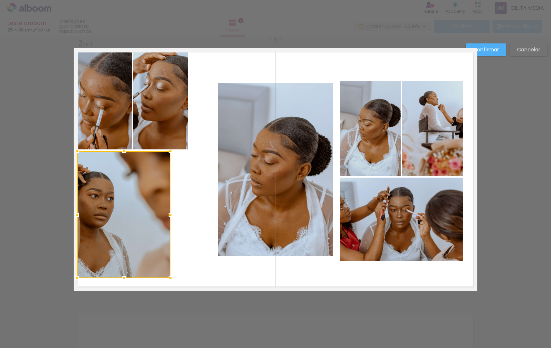
drag, startPoint x: 190, startPoint y: 214, endPoint x: 185, endPoint y: 232, distance: 18.2
click at [175, 217] on div at bounding box center [170, 214] width 14 height 14
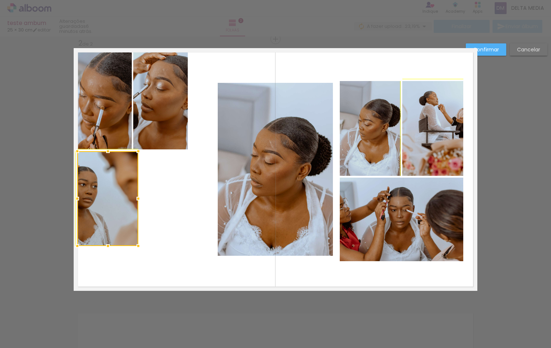
drag, startPoint x: 177, startPoint y: 277, endPoint x: 143, endPoint y: 238, distance: 50.9
click at [143, 239] on album-spread "2 de 2" at bounding box center [276, 169] width 404 height 242
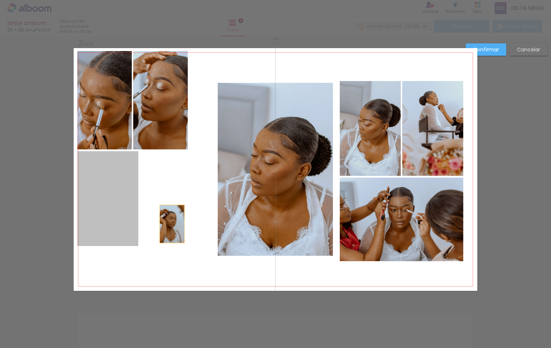
drag, startPoint x: 116, startPoint y: 213, endPoint x: 156, endPoint y: 220, distance: 40.7
click at [163, 222] on quentale-layouter at bounding box center [276, 169] width 404 height 242
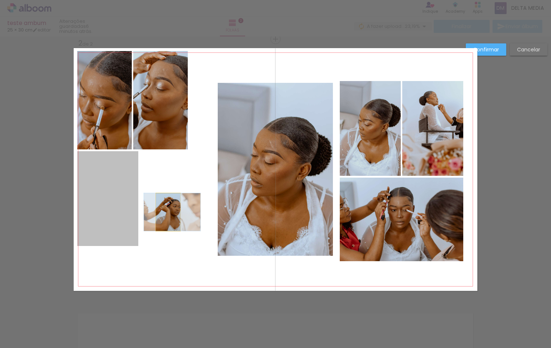
drag, startPoint x: 156, startPoint y: 212, endPoint x: 167, endPoint y: 211, distance: 10.5
click at [167, 211] on quentale-layouter at bounding box center [276, 169] width 404 height 242
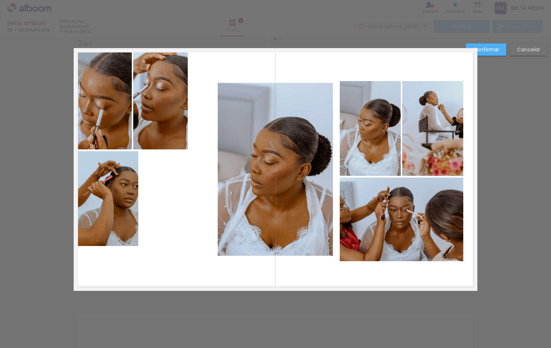
click at [107, 206] on quentale-photo at bounding box center [107, 198] width 61 height 95
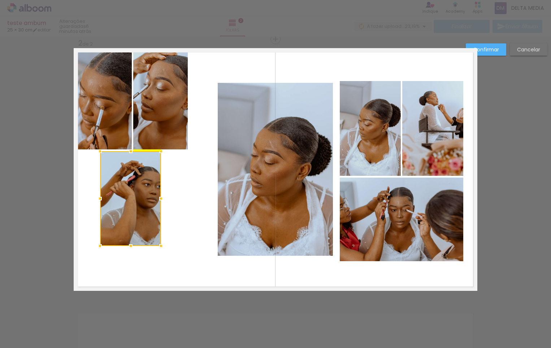
drag, startPoint x: 97, startPoint y: 186, endPoint x: 120, endPoint y: 190, distance: 23.2
click at [120, 190] on div at bounding box center [130, 198] width 61 height 95
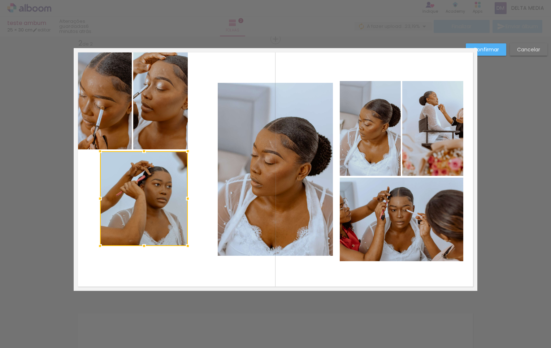
drag, startPoint x: 158, startPoint y: 200, endPoint x: 185, endPoint y: 201, distance: 26.8
click at [185, 201] on div at bounding box center [188, 198] width 14 height 14
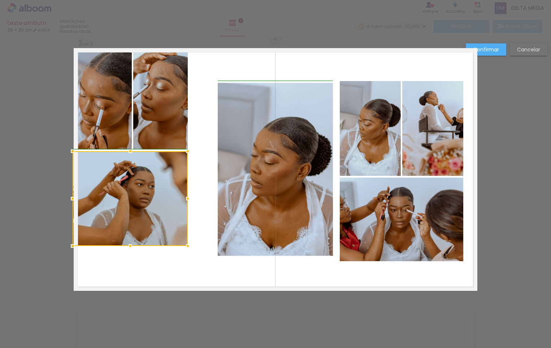
drag, startPoint x: 99, startPoint y: 199, endPoint x: 72, endPoint y: 202, distance: 27.2
click at [72, 202] on div at bounding box center [72, 198] width 14 height 14
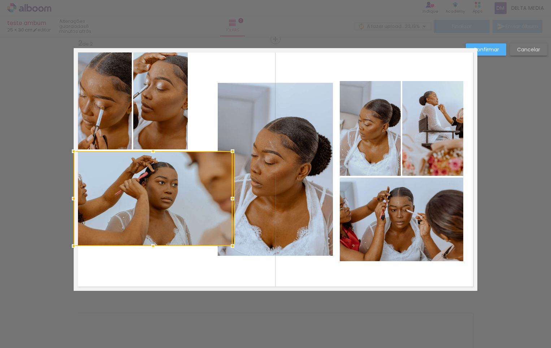
drag, startPoint x: 187, startPoint y: 200, endPoint x: 170, endPoint y: 206, distance: 17.5
click at [164, 207] on div at bounding box center [153, 198] width 159 height 95
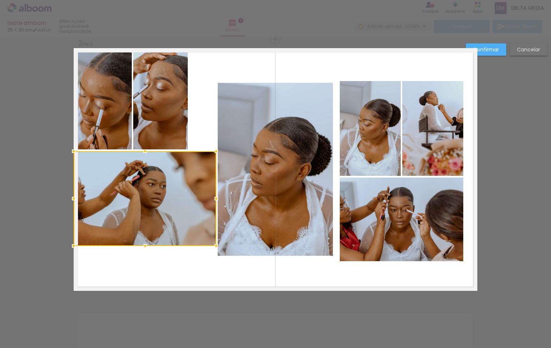
drag, startPoint x: 234, startPoint y: 200, endPoint x: 210, endPoint y: 201, distance: 24.2
click at [210, 201] on div at bounding box center [216, 198] width 14 height 14
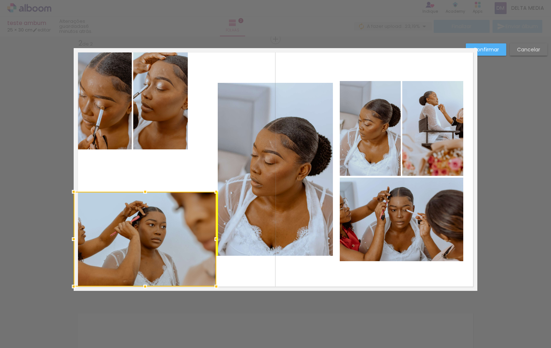
drag, startPoint x: 177, startPoint y: 202, endPoint x: 178, endPoint y: 242, distance: 39.7
click at [178, 242] on div at bounding box center [145, 238] width 143 height 95
click at [75, 240] on div at bounding box center [73, 239] width 14 height 14
click at [147, 215] on div at bounding box center [145, 238] width 143 height 95
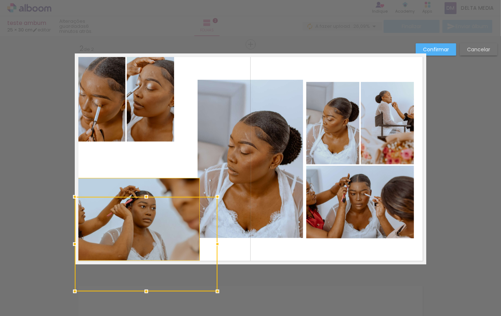
scroll to position [0, 308]
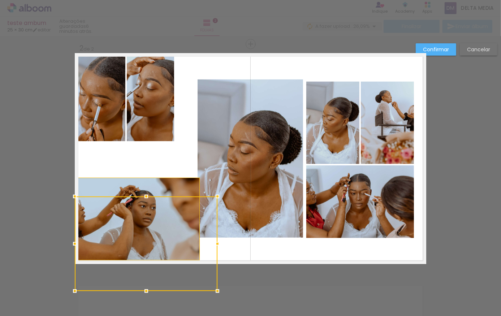
click at [150, 225] on div at bounding box center [146, 244] width 143 height 95
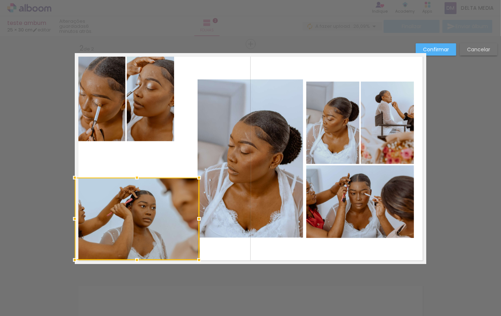
drag, startPoint x: 150, startPoint y: 225, endPoint x: 144, endPoint y: 227, distance: 6.4
drag, startPoint x: 144, startPoint y: 227, endPoint x: 112, endPoint y: 223, distance: 32.0
click at [112, 223] on div at bounding box center [137, 219] width 124 height 82
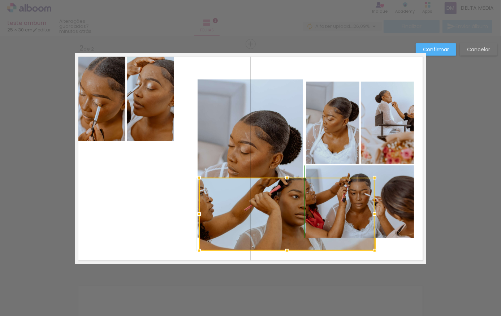
drag, startPoint x: 70, startPoint y: 260, endPoint x: 255, endPoint y: 247, distance: 185.4
click at [256, 248] on div at bounding box center [287, 214] width 176 height 73
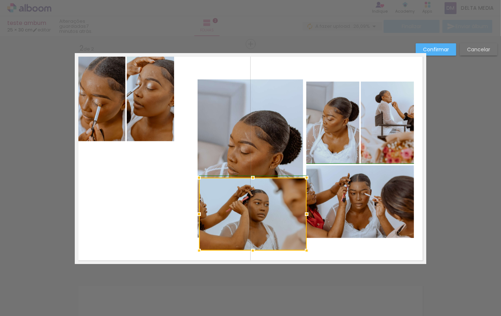
drag, startPoint x: 374, startPoint y: 213, endPoint x: 293, endPoint y: 215, distance: 81.3
click at [306, 215] on div at bounding box center [306, 214] width 14 height 14
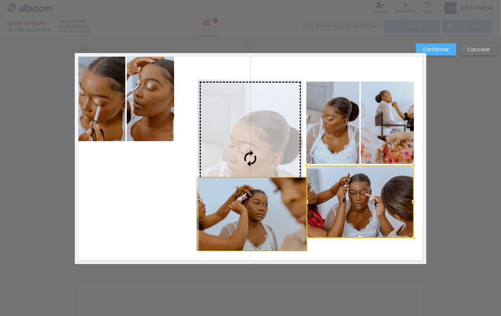
drag, startPoint x: 290, startPoint y: 217, endPoint x: 221, endPoint y: 222, distance: 68.8
click at [0, 0] on slot at bounding box center [0, 0] width 0 height 0
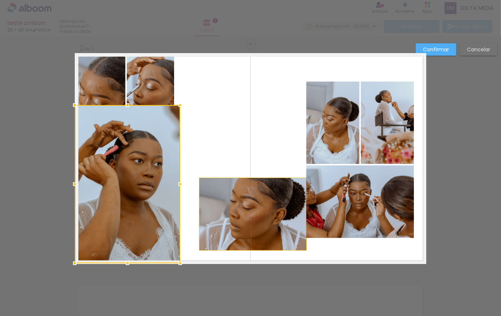
drag, startPoint x: 256, startPoint y: 194, endPoint x: 136, endPoint y: 214, distance: 121.9
click at [137, 215] on div at bounding box center [127, 184] width 105 height 158
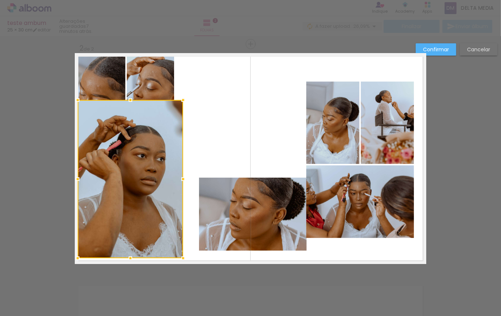
click at [123, 223] on div at bounding box center [130, 179] width 105 height 158
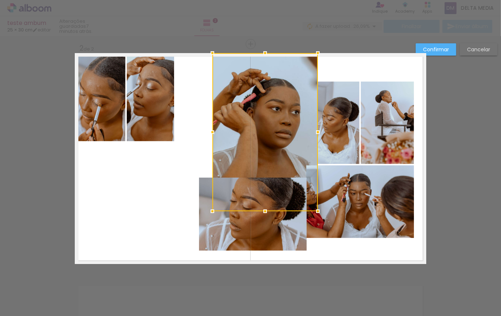
drag, startPoint x: 123, startPoint y: 223, endPoint x: 220, endPoint y: 223, distance: 97.5
click at [255, 129] on div at bounding box center [264, 132] width 105 height 158
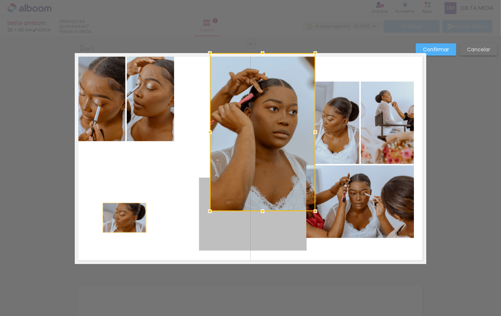
drag, startPoint x: 219, startPoint y: 242, endPoint x: 122, endPoint y: 213, distance: 101.3
click at [122, 213] on quentale-layouter at bounding box center [250, 158] width 351 height 211
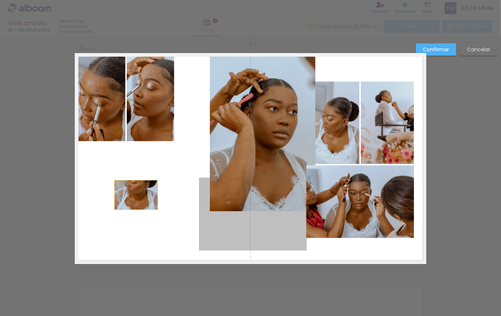
drag, startPoint x: 247, startPoint y: 236, endPoint x: 134, endPoint y: 195, distance: 120.1
click at [134, 195] on quentale-layouter at bounding box center [250, 158] width 351 height 211
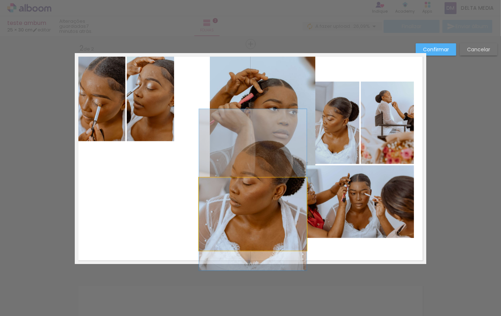
drag, startPoint x: 205, startPoint y: 200, endPoint x: 209, endPoint y: 202, distance: 4.5
click at [205, 200] on quentale-photo at bounding box center [253, 214] width 108 height 73
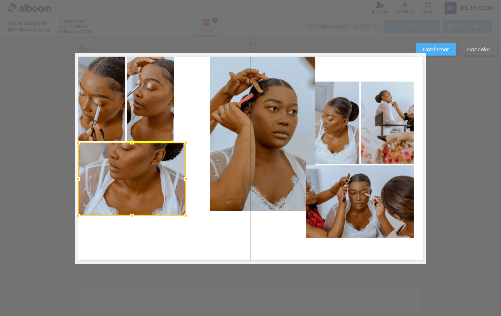
drag, startPoint x: 225, startPoint y: 206, endPoint x: 105, endPoint y: 174, distance: 124.8
click at [105, 174] on div at bounding box center [132, 179] width 108 height 73
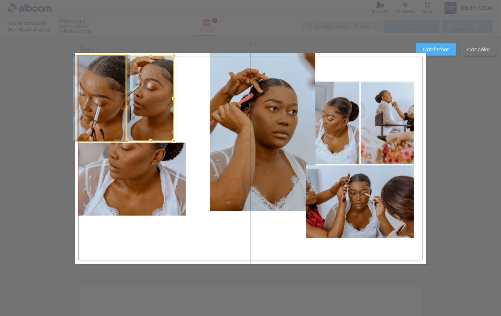
click at [115, 113] on quentale-photo at bounding box center [101, 99] width 47 height 86
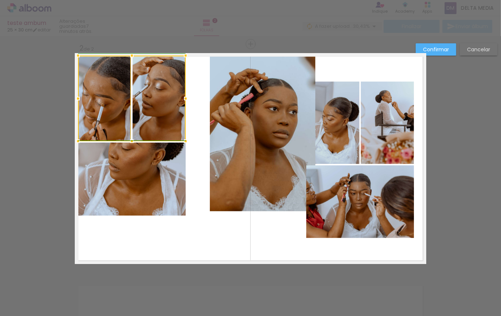
drag, startPoint x: 171, startPoint y: 100, endPoint x: 184, endPoint y: 109, distance: 15.2
click at [184, 109] on album-spread "2 de 2" at bounding box center [250, 158] width 351 height 211
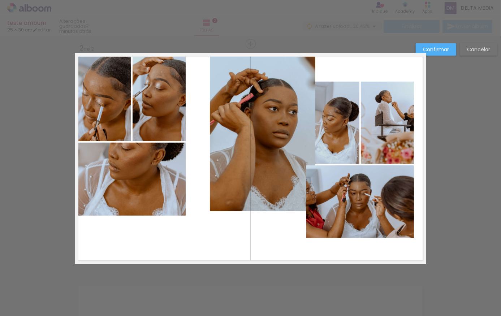
drag, startPoint x: 187, startPoint y: 213, endPoint x: 126, endPoint y: 117, distance: 113.8
click at [126, 117] on quentale-layouter at bounding box center [250, 158] width 351 height 211
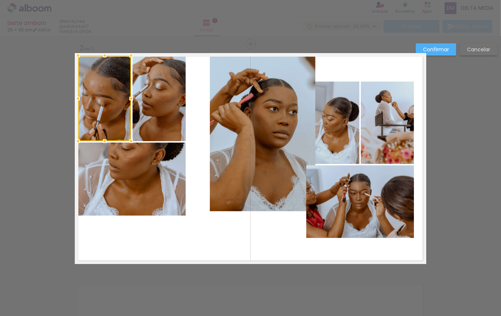
click at [108, 124] on div at bounding box center [104, 99] width 53 height 86
click at [173, 117] on quentale-photo at bounding box center [159, 99] width 53 height 86
click at [138, 185] on quentale-photo at bounding box center [132, 179] width 108 height 73
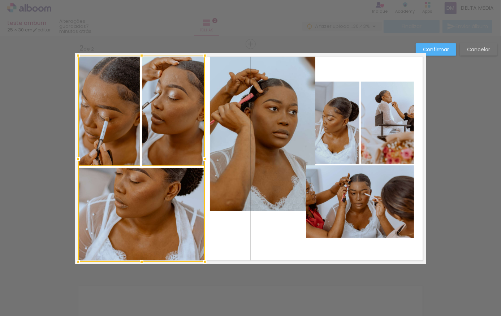
drag, startPoint x: 181, startPoint y: 217, endPoint x: 199, endPoint y: 261, distance: 47.0
click at [199, 261] on div at bounding box center [205, 262] width 14 height 14
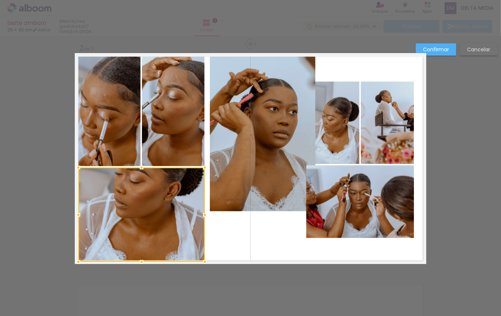
click at [159, 217] on div at bounding box center [141, 215] width 126 height 94
click at [148, 191] on div at bounding box center [141, 215] width 126 height 94
click at [443, 199] on div "Confirmar Cancelar" at bounding box center [250, 155] width 501 height 704
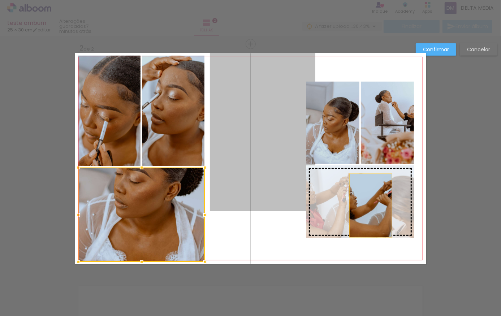
drag, startPoint x: 230, startPoint y: 156, endPoint x: 368, endPoint y: 206, distance: 146.7
click at [0, 0] on slot at bounding box center [0, 0] width 0 height 0
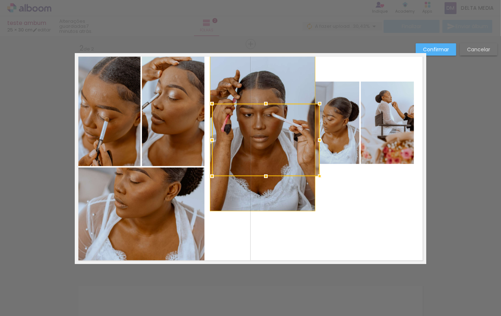
drag, startPoint x: 373, startPoint y: 215, endPoint x: 278, endPoint y: 153, distance: 113.2
click at [278, 153] on div at bounding box center [266, 140] width 108 height 73
click at [348, 193] on quentale-layouter at bounding box center [250, 158] width 351 height 211
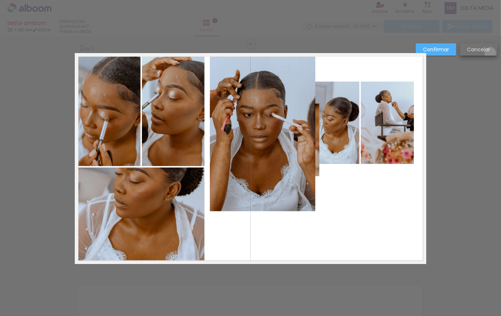
click at [490, 52] on paper-button "Cancelar" at bounding box center [479, 49] width 38 height 12
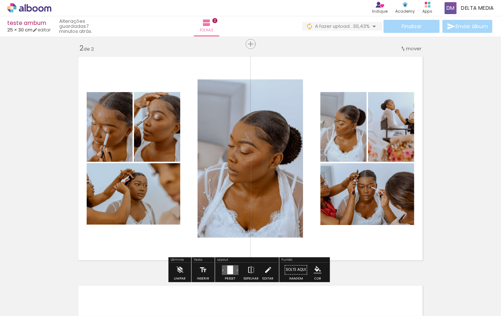
click at [213, 293] on div at bounding box center [210, 292] width 24 height 36
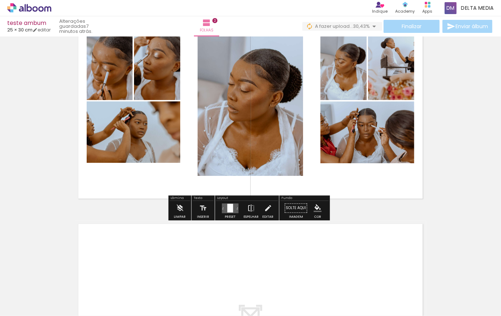
scroll to position [332, 0]
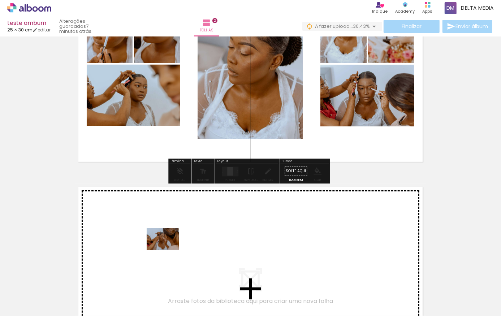
drag, startPoint x: 133, startPoint y: 291, endPoint x: 168, endPoint y: 250, distance: 54.3
click at [168, 250] on quentale-workspace at bounding box center [250, 158] width 501 height 316
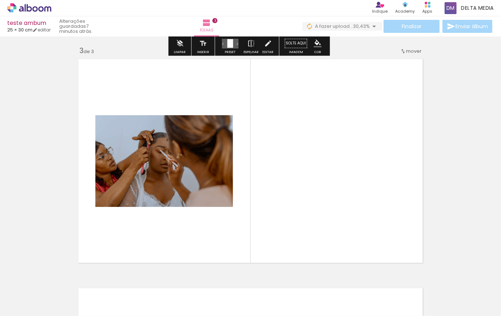
scroll to position [467, 0]
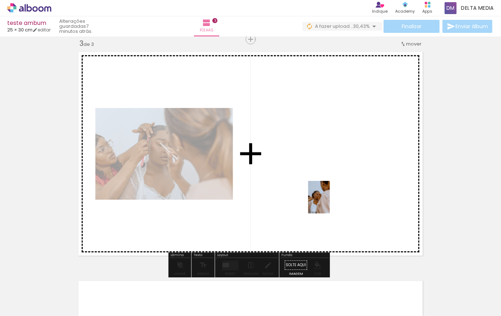
drag, startPoint x: 211, startPoint y: 300, endPoint x: 330, endPoint y: 203, distance: 153.8
click at [330, 203] on quentale-workspace at bounding box center [250, 158] width 501 height 316
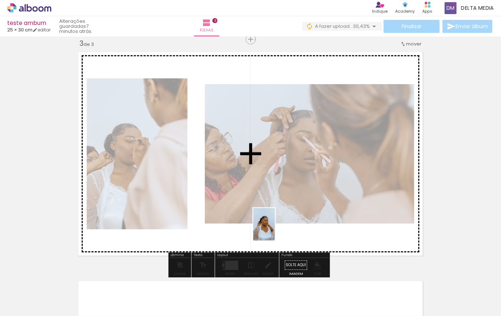
drag, startPoint x: 249, startPoint y: 293, endPoint x: 275, endPoint y: 230, distance: 68.2
click at [275, 230] on quentale-workspace at bounding box center [250, 158] width 501 height 316
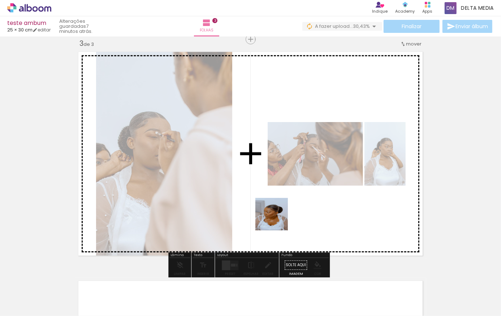
drag, startPoint x: 284, startPoint y: 271, endPoint x: 273, endPoint y: 202, distance: 69.9
click at [273, 202] on quentale-workspace at bounding box center [250, 158] width 501 height 316
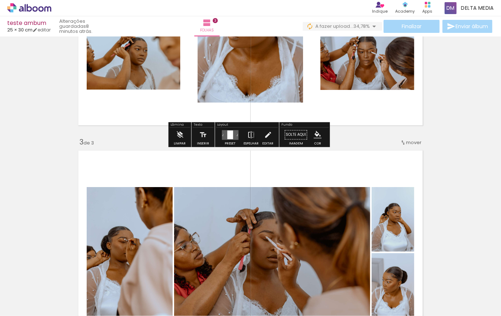
scroll to position [401, 0]
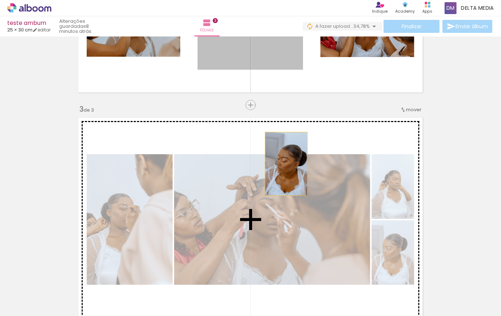
drag, startPoint x: 266, startPoint y: 49, endPoint x: 284, endPoint y: 164, distance: 115.9
click at [284, 164] on div "Inserir folha 1 de 3 Inserir folha 2 de 3 Inserir folha 3 de 3" at bounding box center [250, 96] width 501 height 916
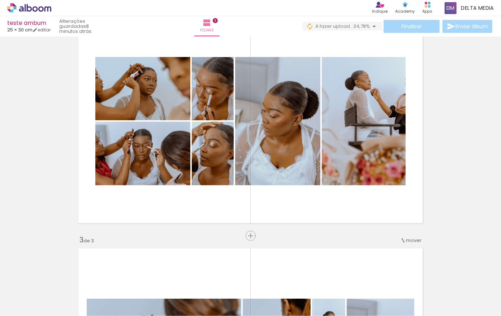
scroll to position [270, 0]
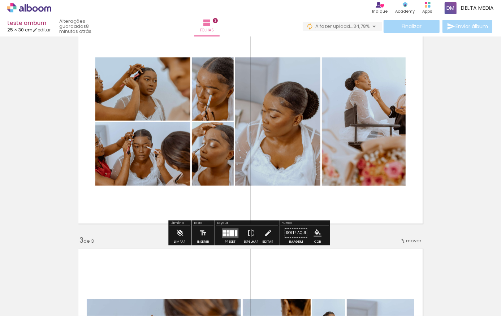
click at [235, 233] on div at bounding box center [236, 233] width 3 height 6
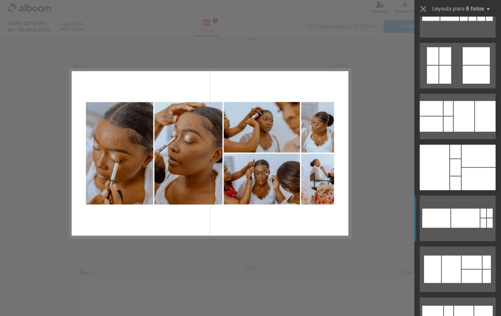
scroll to position [591, 0]
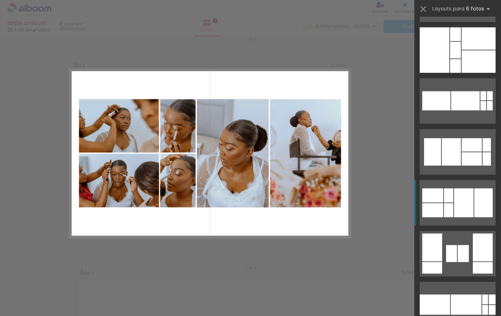
scroll to position [0, 308]
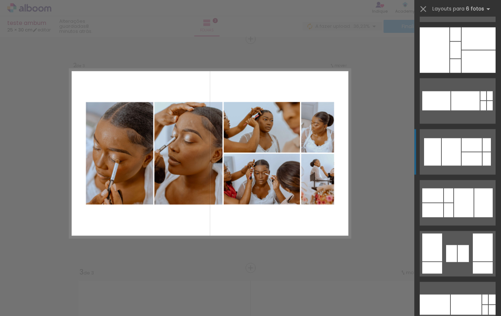
click at [438, 149] on div at bounding box center [432, 151] width 17 height 27
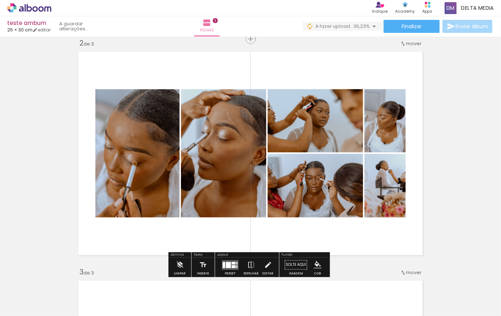
click at [146, 120] on quentale-photo at bounding box center [137, 153] width 84 height 128
click at [124, 253] on quentale-layouter at bounding box center [250, 153] width 351 height 211
click at [457, 253] on div "Inserir folha 1 de 3 Inserir folha 2 de 3 Inserir folha 3 de 3" at bounding box center [250, 259] width 501 height 916
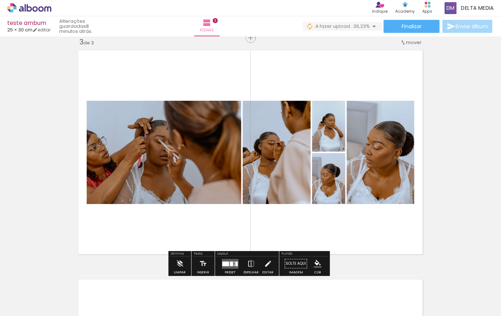
scroll to position [468, 0]
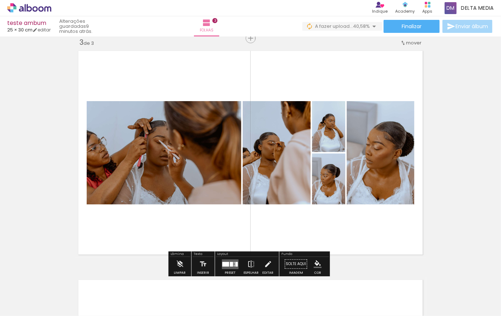
click at [224, 262] on div at bounding box center [225, 264] width 7 height 5
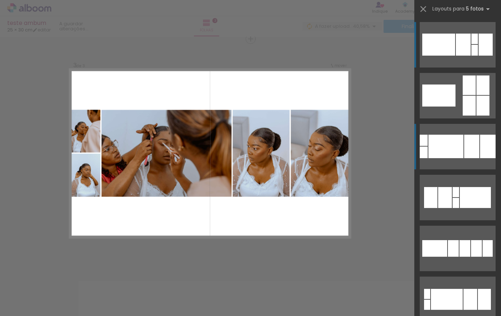
scroll to position [467, 0]
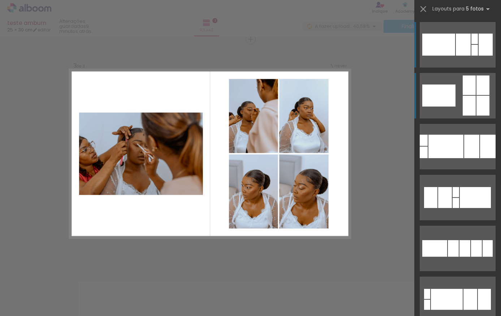
click at [448, 88] on div at bounding box center [438, 96] width 33 height 22
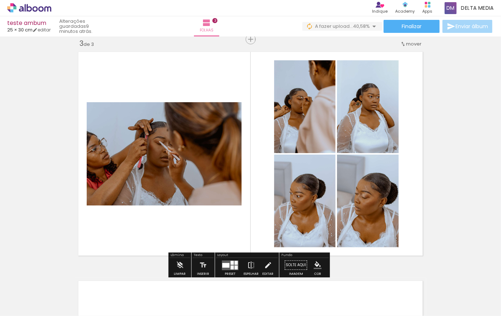
scroll to position [599, 0]
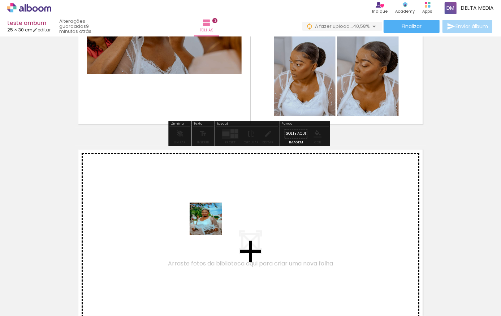
drag, startPoint x: 198, startPoint y: 291, endPoint x: 212, endPoint y: 219, distance: 73.3
click at [212, 219] on quentale-workspace at bounding box center [250, 158] width 501 height 316
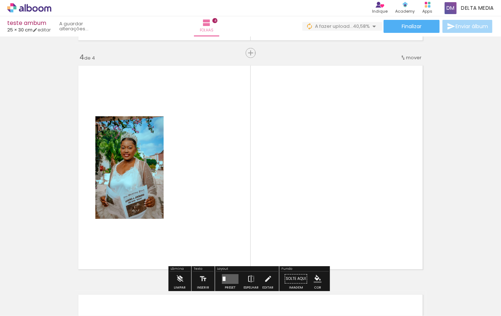
scroll to position [696, 0]
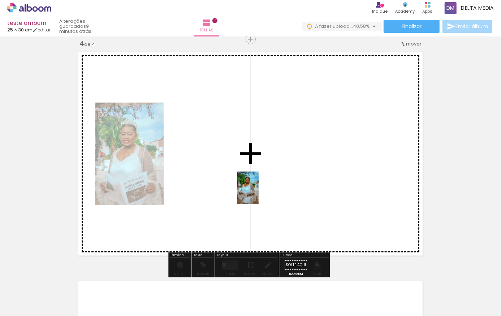
drag, startPoint x: 245, startPoint y: 275, endPoint x: 259, endPoint y: 193, distance: 82.4
click at [259, 193] on quentale-workspace at bounding box center [250, 158] width 501 height 316
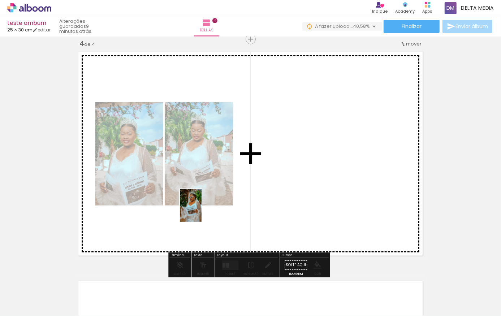
drag, startPoint x: 280, startPoint y: 295, endPoint x: 235, endPoint y: 255, distance: 60.7
click at [201, 212] on quentale-workspace at bounding box center [250, 158] width 501 height 316
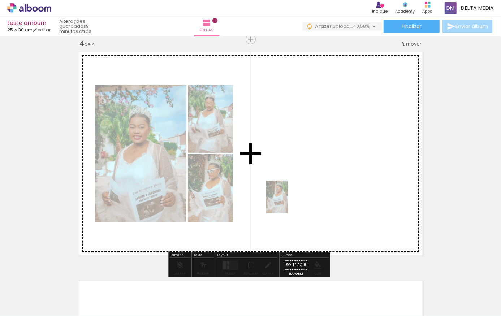
drag, startPoint x: 278, startPoint y: 292, endPoint x: 297, endPoint y: 253, distance: 44.0
click at [289, 202] on quentale-workspace at bounding box center [250, 158] width 501 height 316
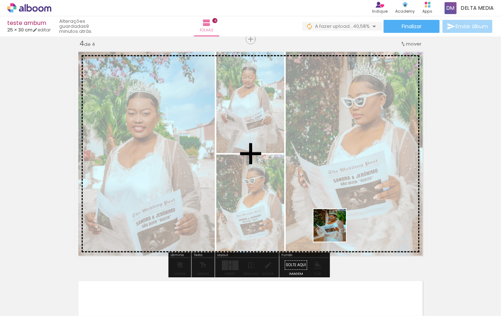
drag, startPoint x: 328, startPoint y: 291, endPoint x: 343, endPoint y: 218, distance: 74.5
click at [343, 218] on quentale-workspace at bounding box center [250, 158] width 501 height 316
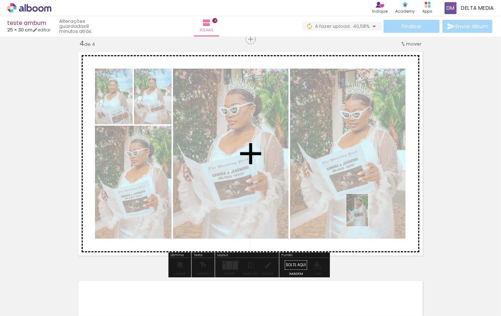
drag, startPoint x: 326, startPoint y: 303, endPoint x: 368, endPoint y: 216, distance: 96.8
click at [368, 216] on quentale-workspace at bounding box center [250, 158] width 501 height 316
